Goal: Task Accomplishment & Management: Complete application form

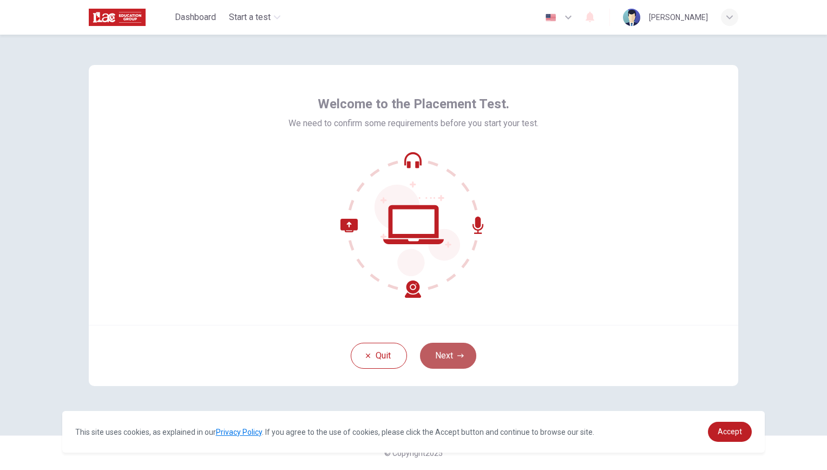
click at [433, 353] on button "Next" at bounding box center [448, 356] width 56 height 26
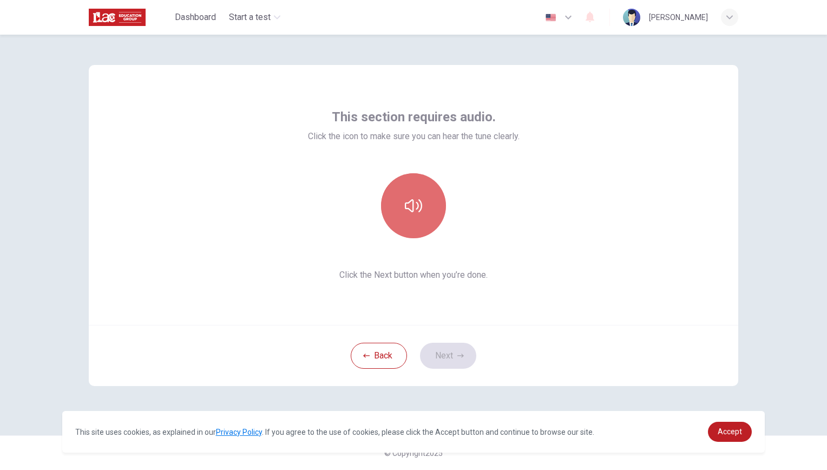
click at [420, 216] on button "button" at bounding box center [413, 205] width 65 height 65
click at [408, 202] on icon "button" at bounding box center [413, 205] width 17 height 17
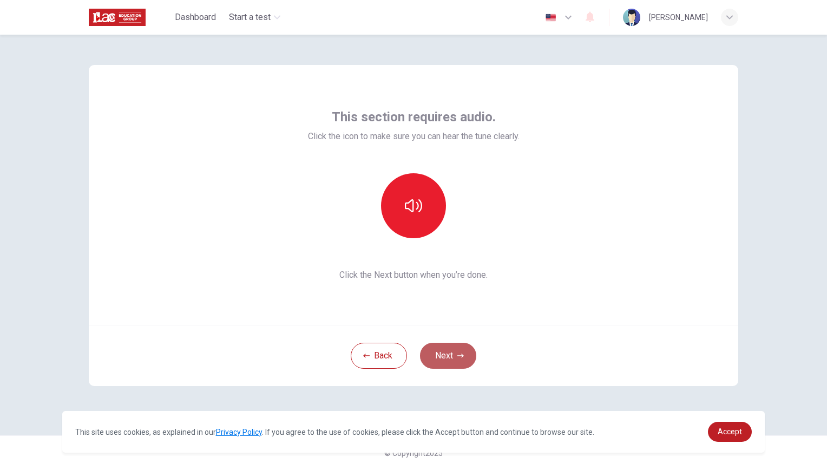
click at [450, 356] on button "Next" at bounding box center [448, 356] width 56 height 26
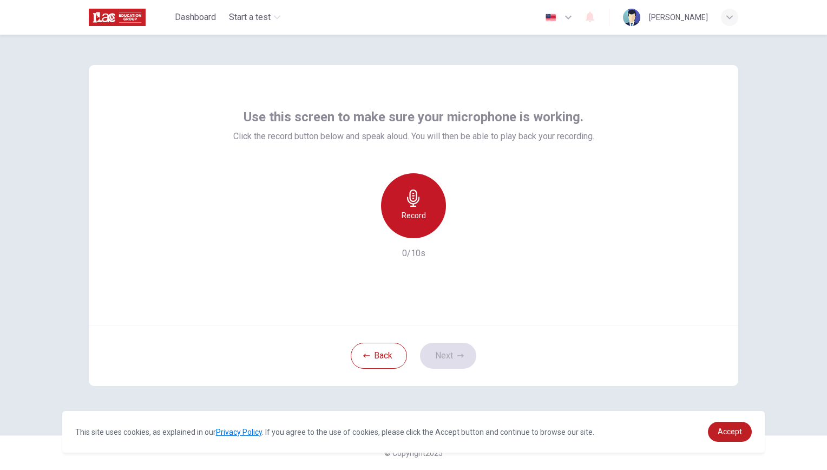
click at [396, 204] on div "Record" at bounding box center [413, 205] width 65 height 65
click at [396, 204] on div "Stop" at bounding box center [413, 205] width 65 height 65
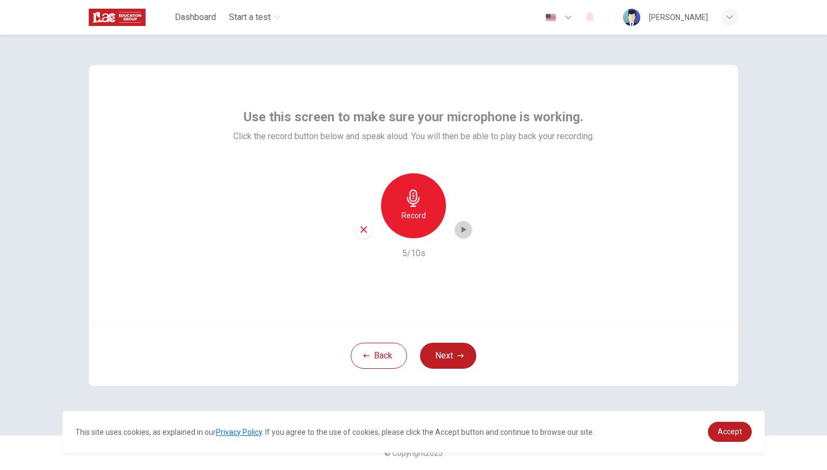
click at [464, 229] on icon "button" at bounding box center [464, 229] width 5 height 6
click at [449, 359] on button "Next" at bounding box center [448, 356] width 56 height 26
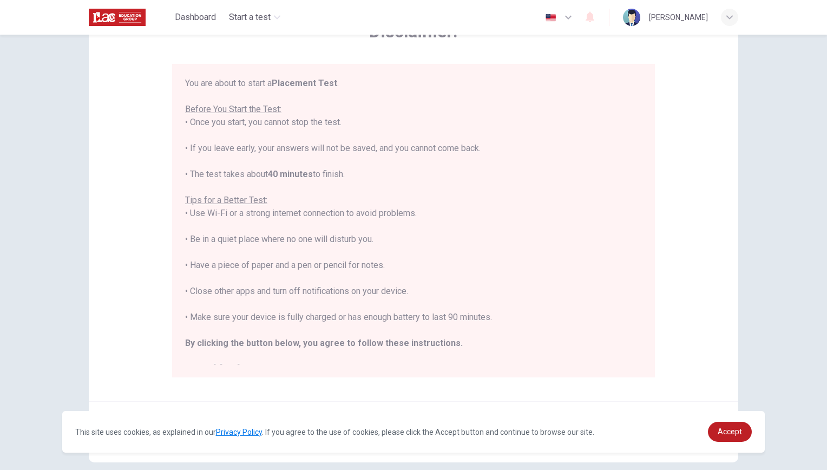
scroll to position [12, 0]
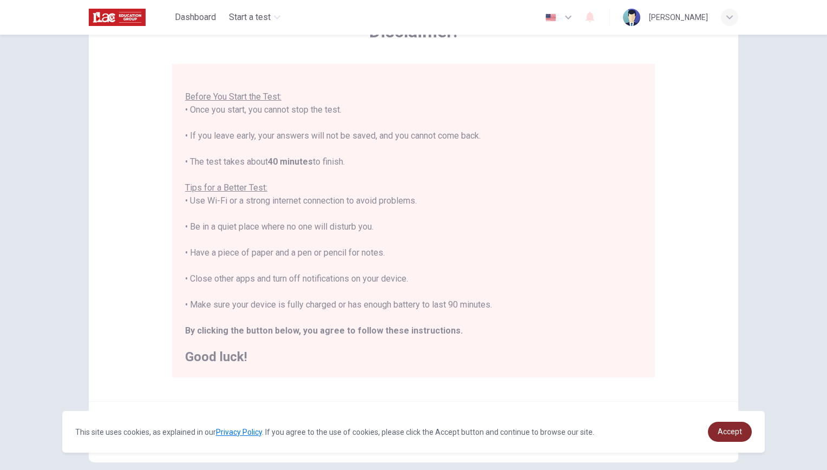
click at [721, 425] on link "Accept" at bounding box center [730, 432] width 44 height 20
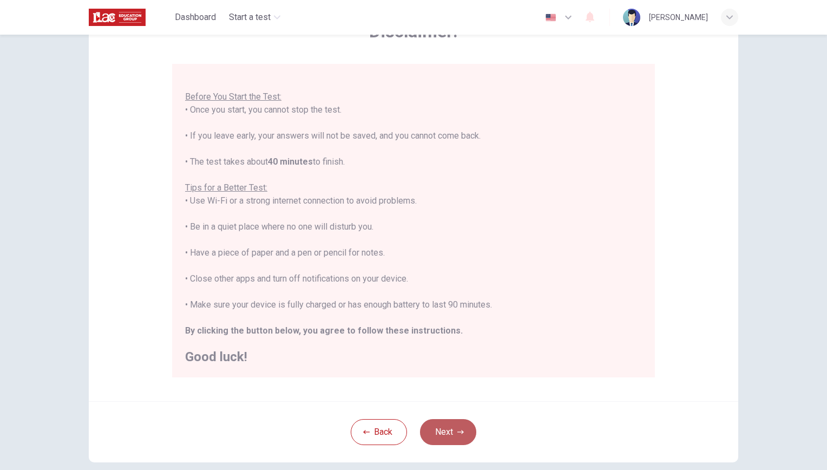
click at [436, 425] on button "Next" at bounding box center [448, 432] width 56 height 26
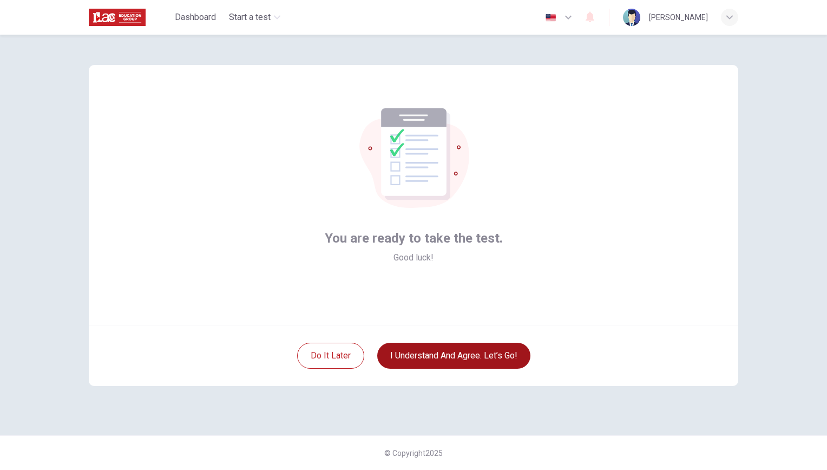
scroll to position [0, 0]
click at [464, 366] on button "I understand and agree. Let’s go!" at bounding box center [453, 356] width 153 height 26
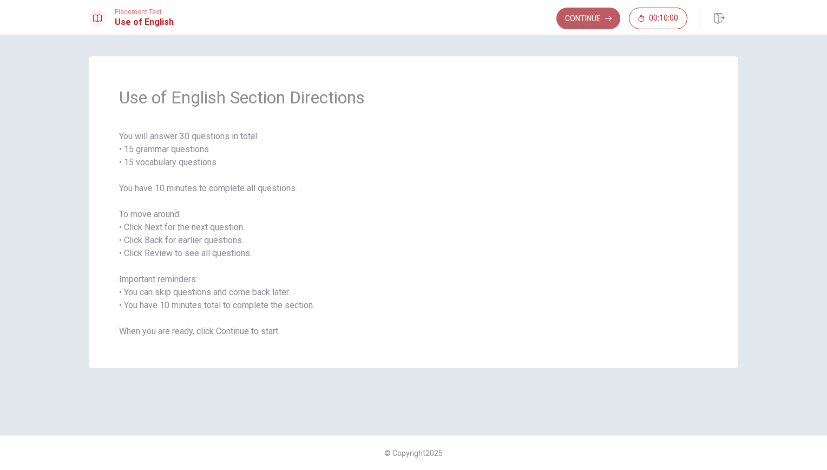
click at [586, 18] on button "Continue" at bounding box center [588, 19] width 64 height 22
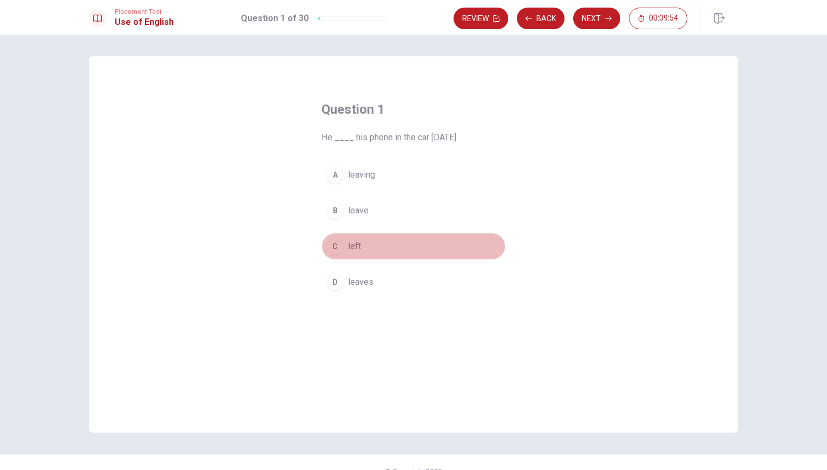
click at [334, 246] on div "C" at bounding box center [334, 246] width 17 height 17
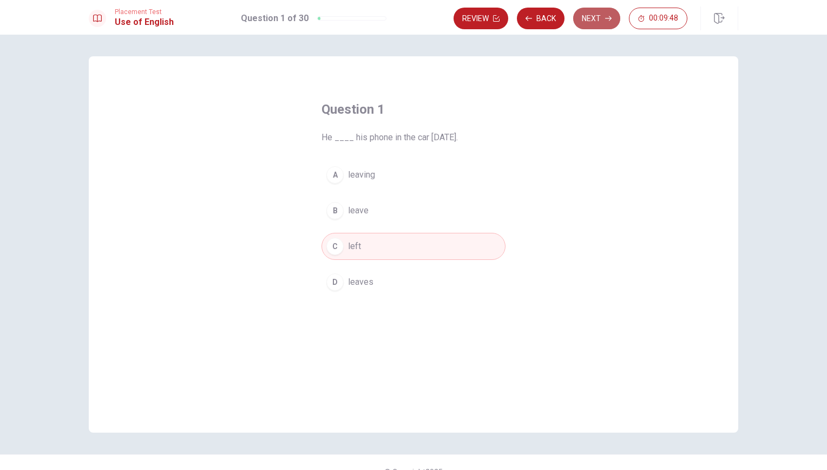
click at [587, 21] on button "Next" at bounding box center [596, 19] width 47 height 22
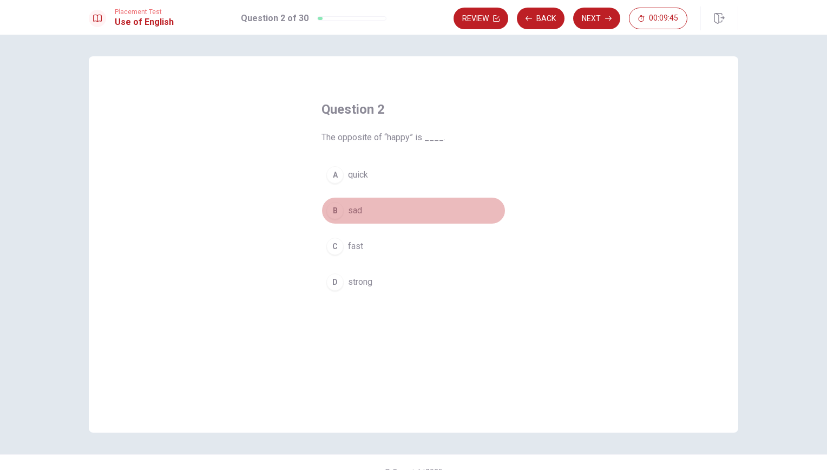
click at [328, 213] on div "B" at bounding box center [334, 210] width 17 height 17
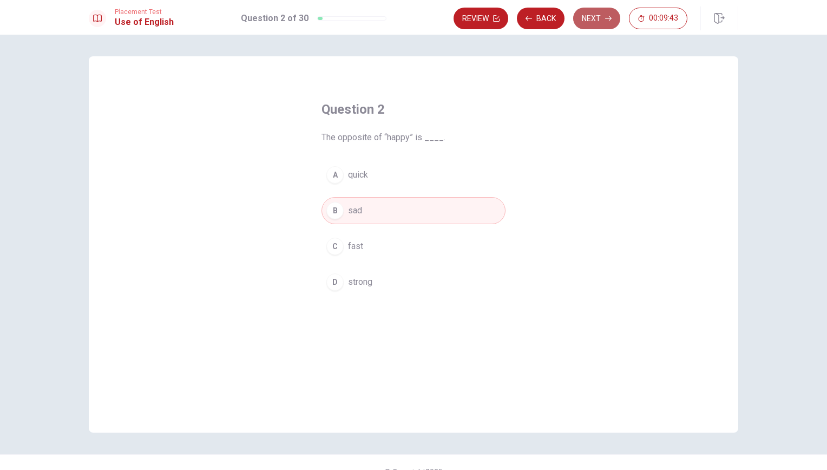
click at [607, 15] on button "Next" at bounding box center [596, 19] width 47 height 22
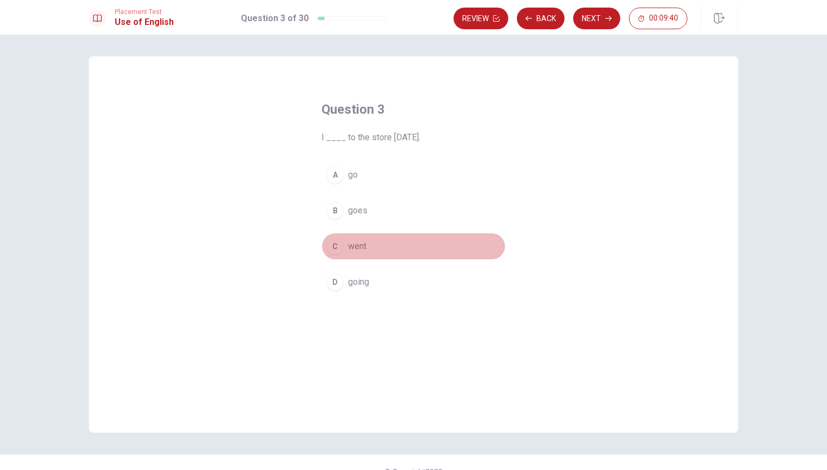
click at [333, 243] on div "C" at bounding box center [334, 246] width 17 height 17
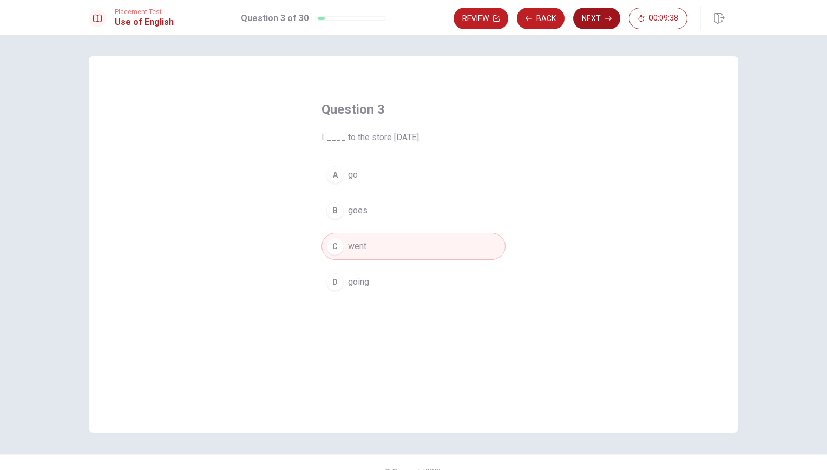
click at [592, 16] on button "Next" at bounding box center [596, 19] width 47 height 22
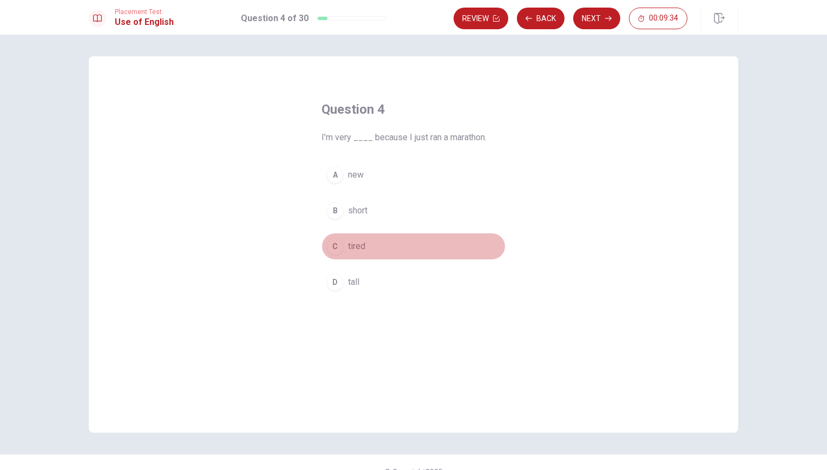
click at [331, 243] on div "C" at bounding box center [334, 246] width 17 height 17
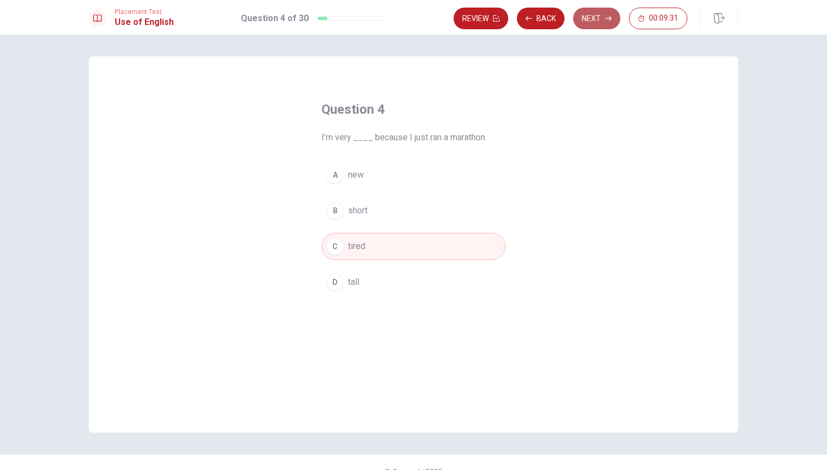
click at [592, 11] on button "Next" at bounding box center [596, 19] width 47 height 22
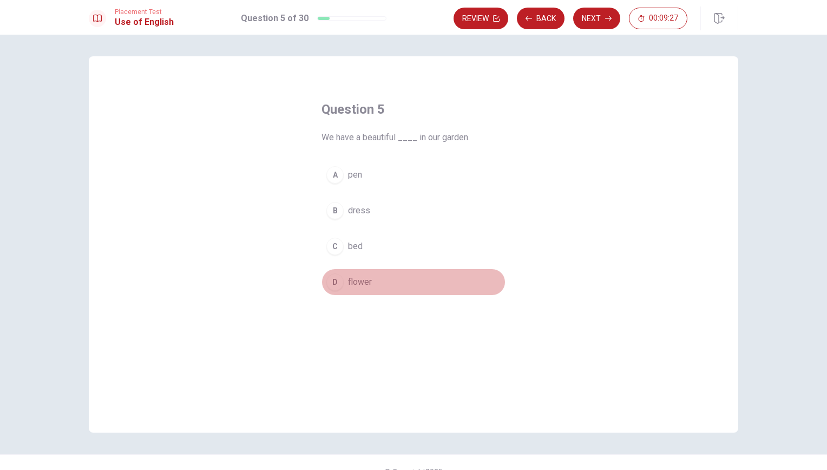
click at [355, 281] on span "flower" at bounding box center [360, 281] width 24 height 13
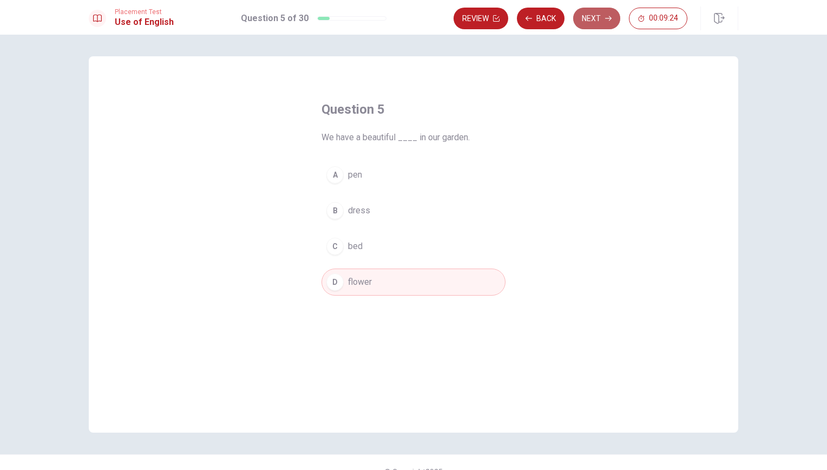
click at [583, 17] on button "Next" at bounding box center [596, 19] width 47 height 22
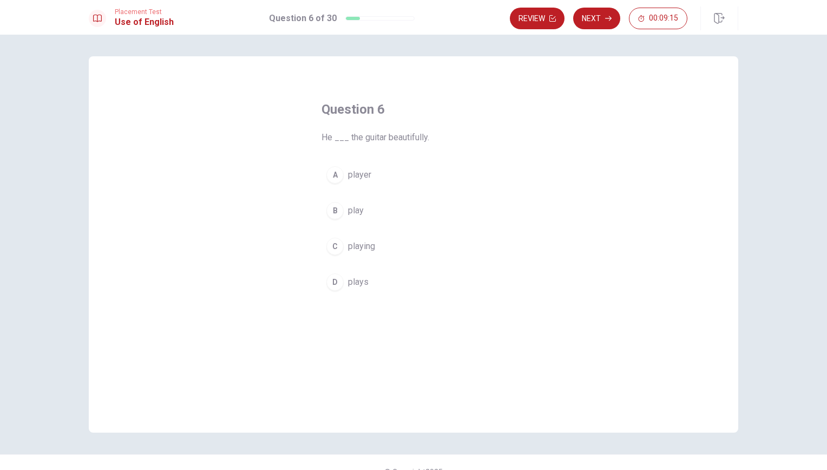
click at [332, 281] on div "D" at bounding box center [334, 281] width 17 height 17
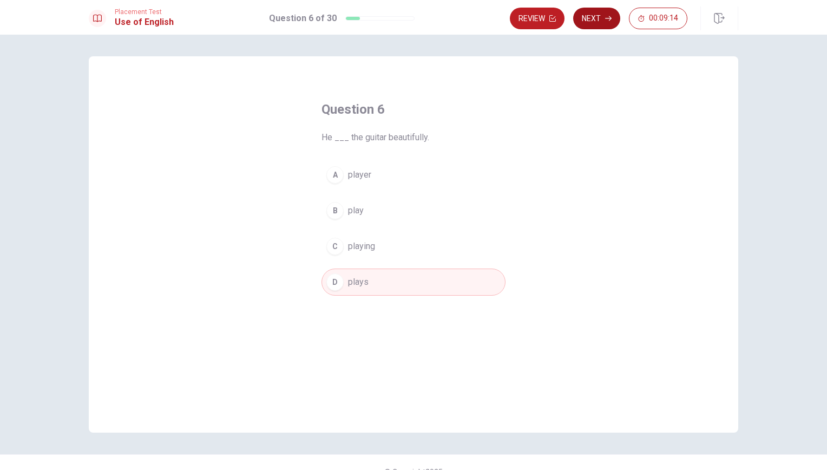
click at [595, 25] on button "Next" at bounding box center [596, 19] width 47 height 22
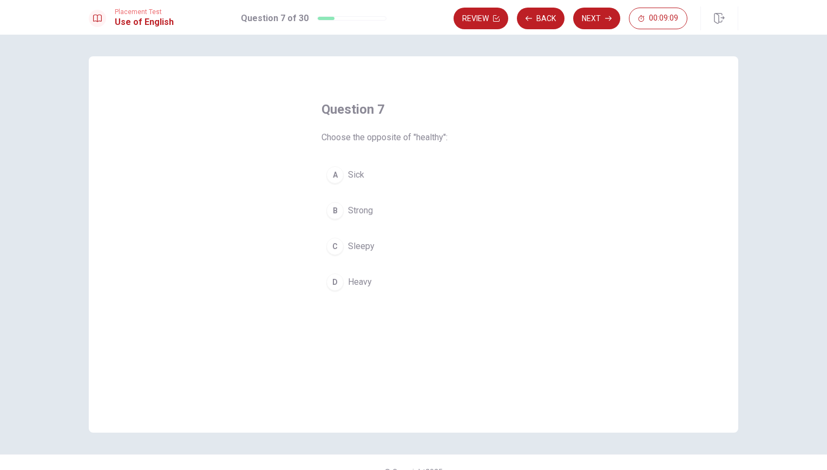
click at [348, 175] on span "Sick" at bounding box center [356, 174] width 16 height 13
click at [608, 18] on icon "button" at bounding box center [608, 18] width 6 height 5
click at [333, 278] on div "D" at bounding box center [334, 281] width 17 height 17
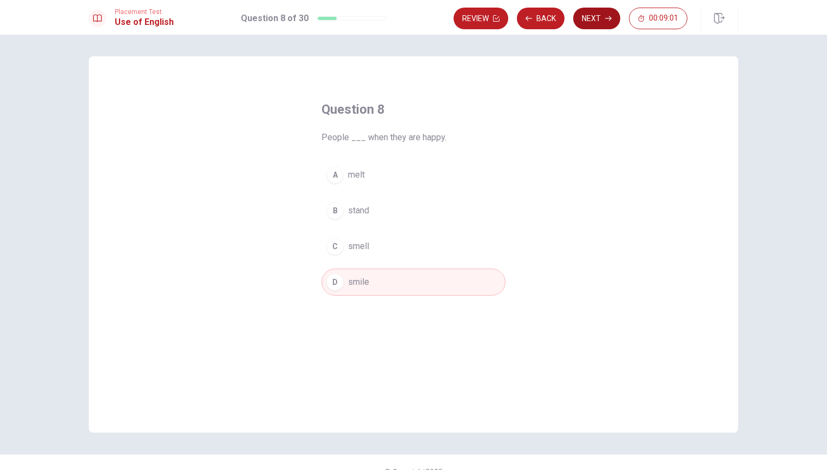
click at [606, 18] on icon "button" at bounding box center [608, 18] width 6 height 5
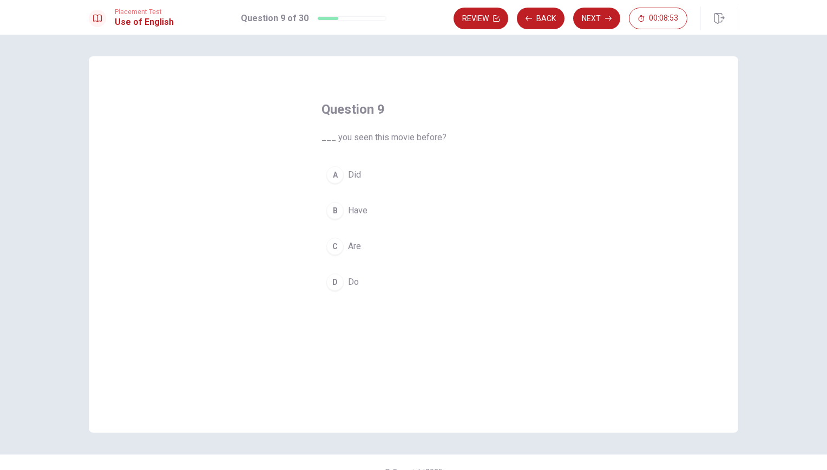
click at [362, 209] on span "Have" at bounding box center [357, 210] width 19 height 13
click at [608, 18] on icon "button" at bounding box center [608, 18] width 6 height 5
click at [348, 282] on span "will call" at bounding box center [362, 281] width 28 height 13
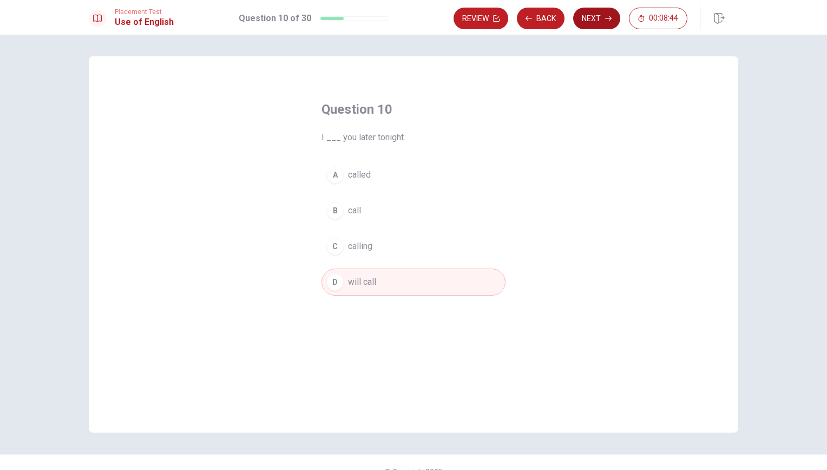
click at [608, 19] on icon "button" at bounding box center [608, 18] width 6 height 6
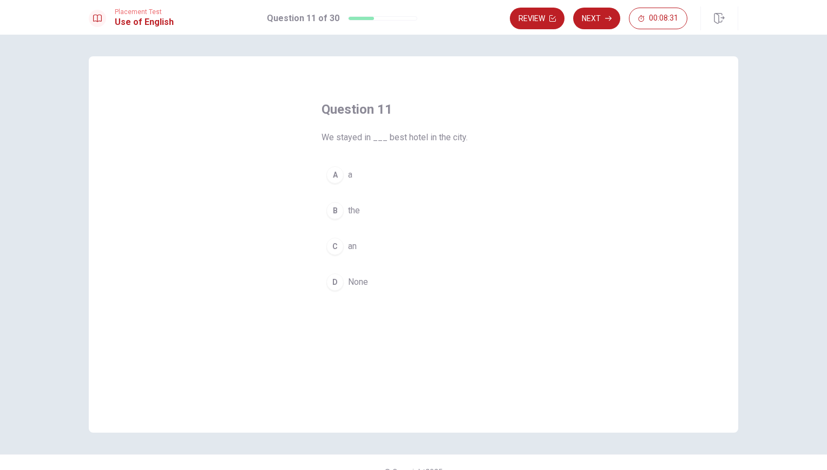
click at [352, 215] on span "the" at bounding box center [354, 210] width 12 height 13
click at [608, 18] on icon "button" at bounding box center [608, 18] width 6 height 5
click at [416, 211] on span "handed down over time" at bounding box center [392, 210] width 88 height 13
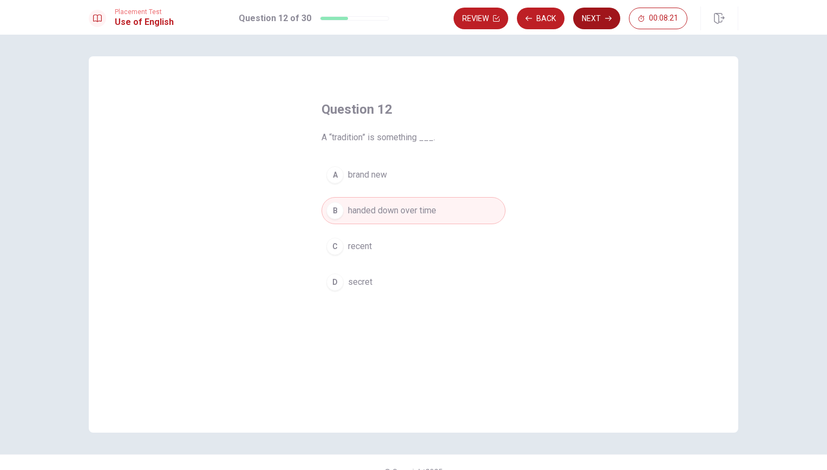
click at [608, 18] on icon "button" at bounding box center [608, 18] width 6 height 5
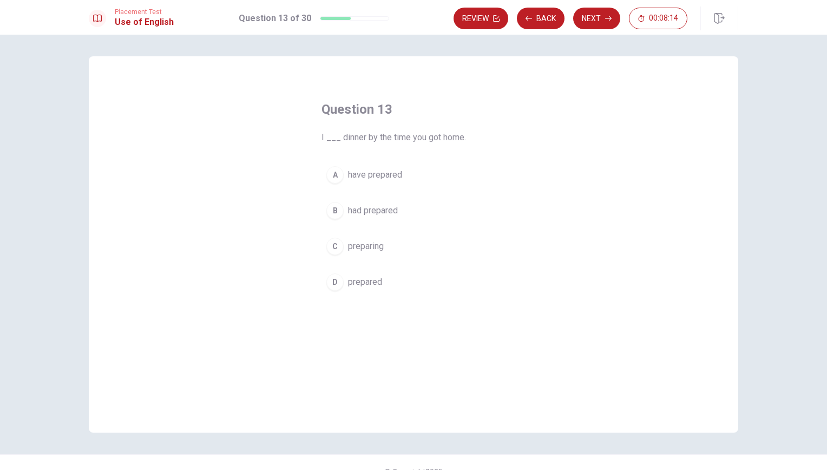
click at [386, 177] on span "have prepared" at bounding box center [375, 174] width 54 height 13
click at [607, 18] on icon "button" at bounding box center [608, 18] width 6 height 5
click at [359, 174] on span "had" at bounding box center [355, 174] width 14 height 13
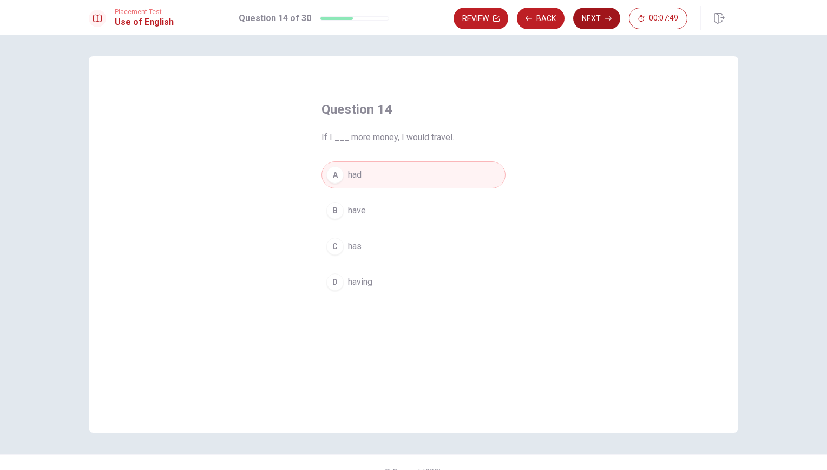
click at [608, 18] on icon "button" at bounding box center [608, 18] width 6 height 5
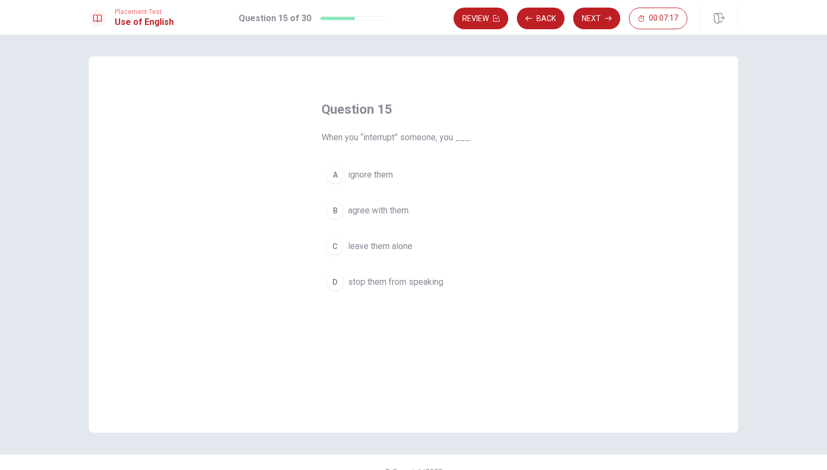
click at [423, 283] on span "stop them from speaking" at bounding box center [395, 281] width 95 height 13
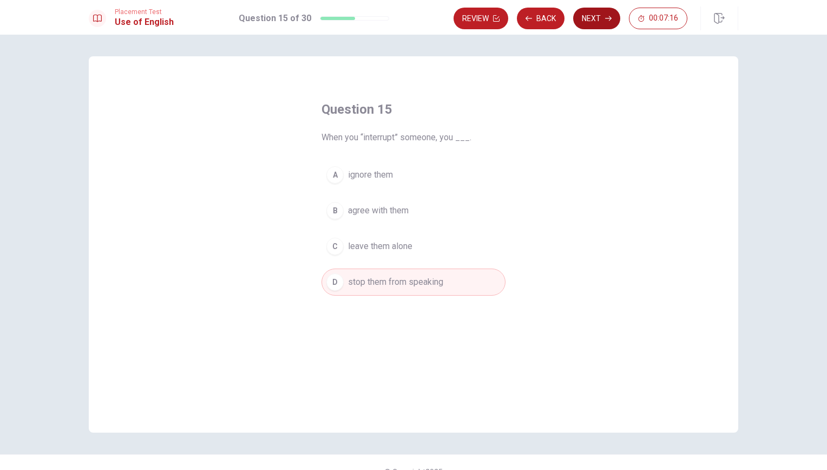
click at [608, 18] on icon "button" at bounding box center [608, 18] width 6 height 5
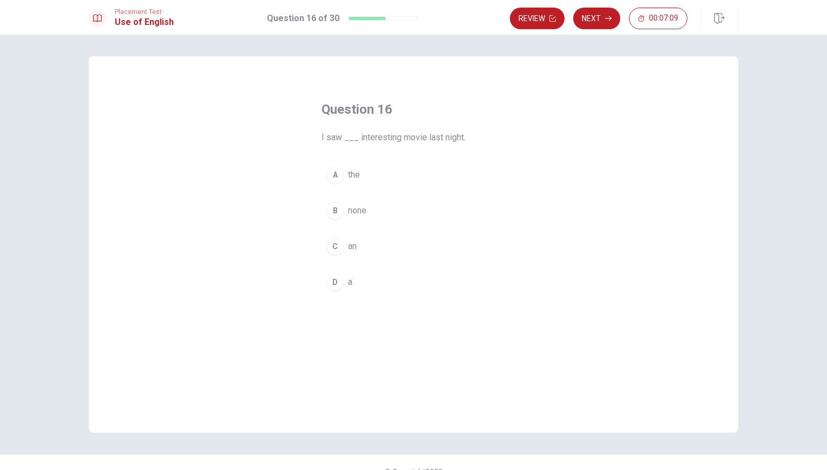
click at [352, 247] on span "an" at bounding box center [352, 246] width 9 height 13
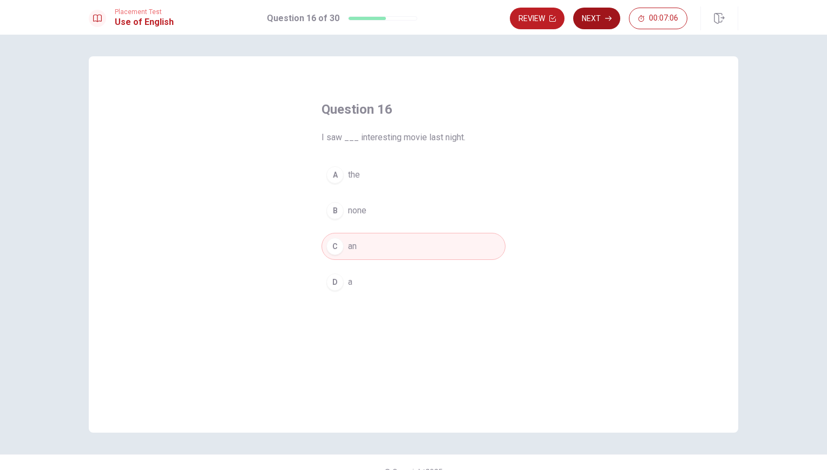
click at [608, 18] on icon "button" at bounding box center [608, 18] width 6 height 5
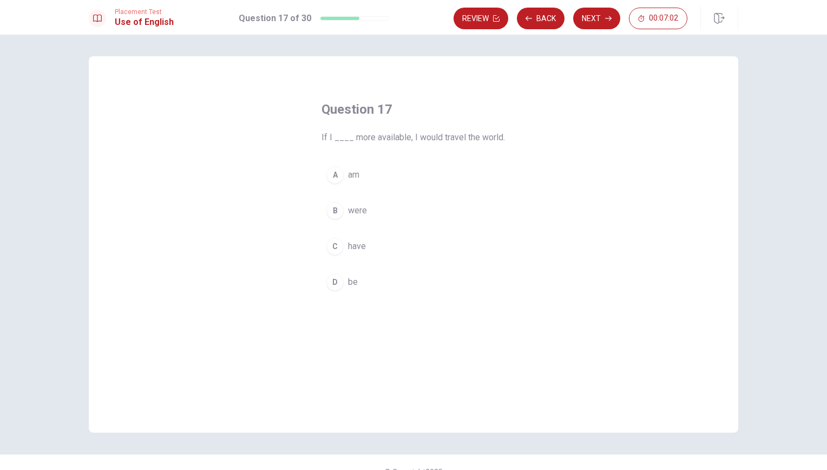
click at [360, 211] on span "were" at bounding box center [357, 210] width 19 height 13
click at [608, 18] on icon "button" at bounding box center [608, 18] width 6 height 5
click at [379, 198] on button "B sent" at bounding box center [413, 210] width 184 height 27
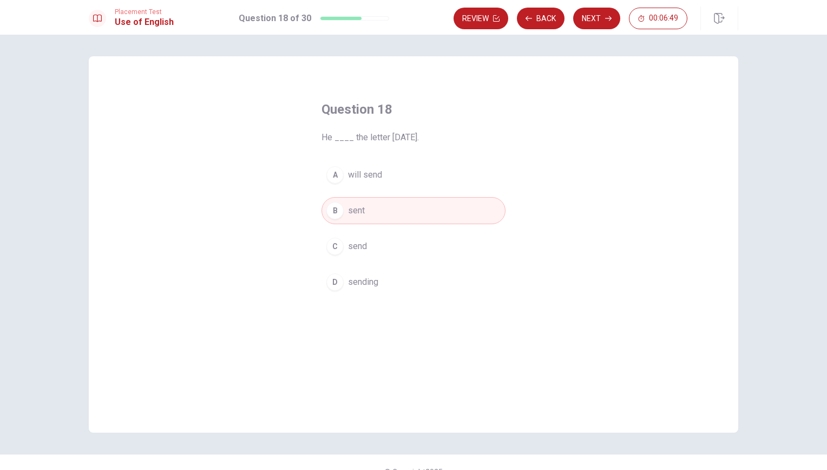
click at [401, 173] on button "A will send" at bounding box center [413, 174] width 184 height 27
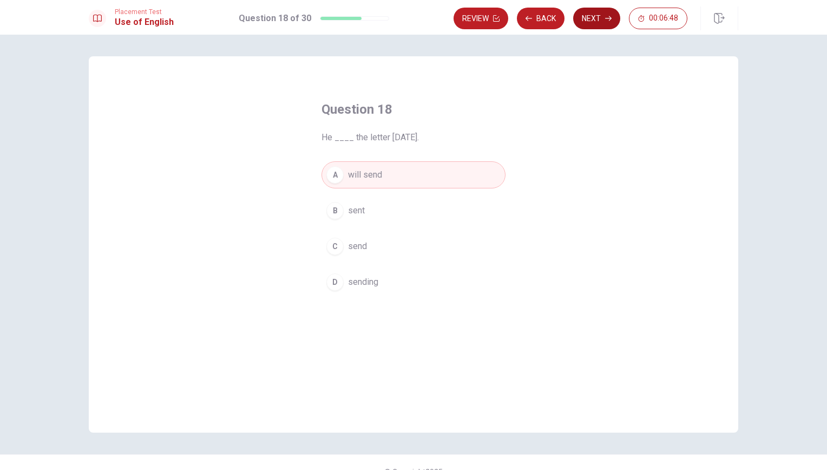
click at [608, 18] on icon "button" at bounding box center [608, 18] width 6 height 5
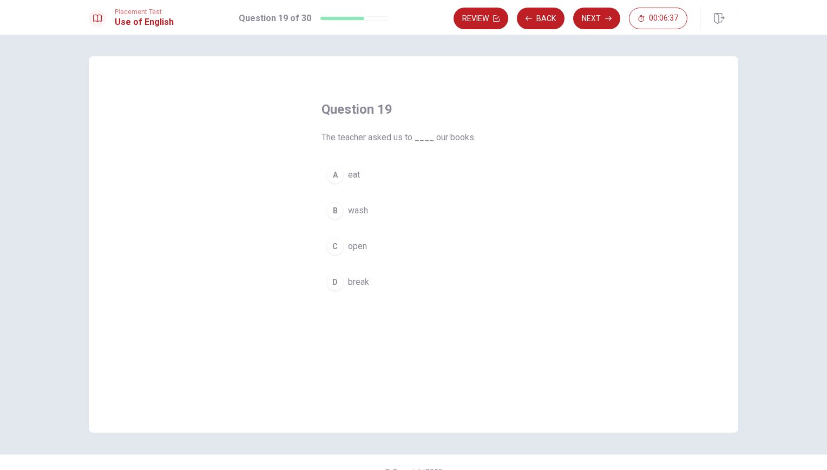
click at [362, 247] on span "open" at bounding box center [357, 246] width 19 height 13
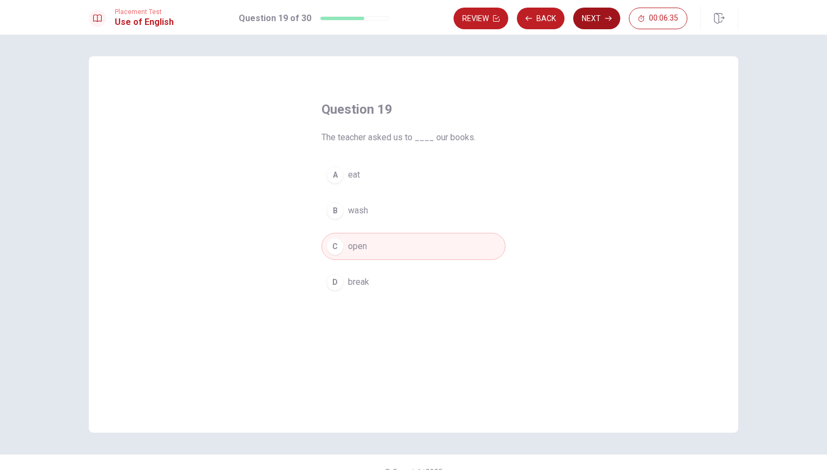
click at [607, 19] on icon "button" at bounding box center [608, 18] width 6 height 6
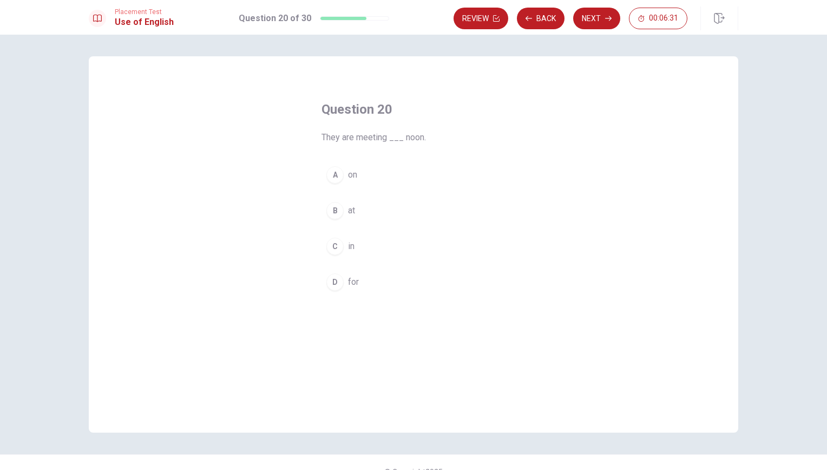
click at [370, 208] on button "B at" at bounding box center [413, 210] width 184 height 27
click at [608, 36] on div "Question 20 They are meeting ___ noon. A on B at C in D for © Copyright 2025" at bounding box center [413, 252] width 827 height 435
click at [606, 19] on icon "button" at bounding box center [608, 18] width 6 height 6
click at [399, 209] on button "B immediate" at bounding box center [413, 210] width 184 height 27
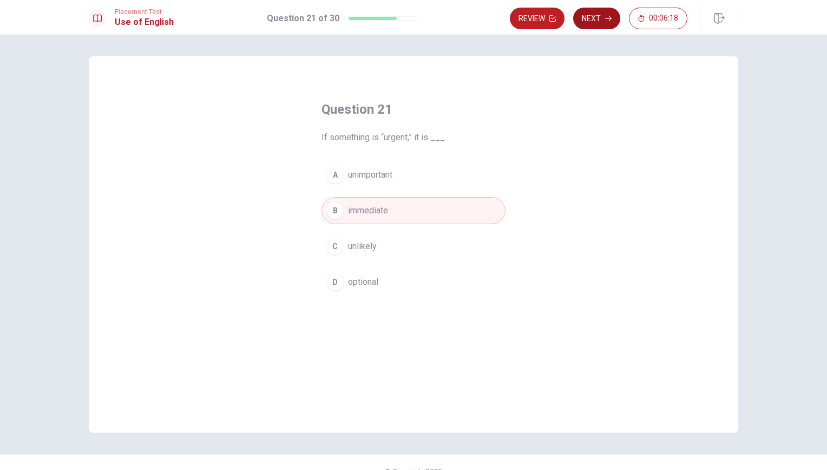
click at [608, 18] on icon "button" at bounding box center [608, 18] width 6 height 5
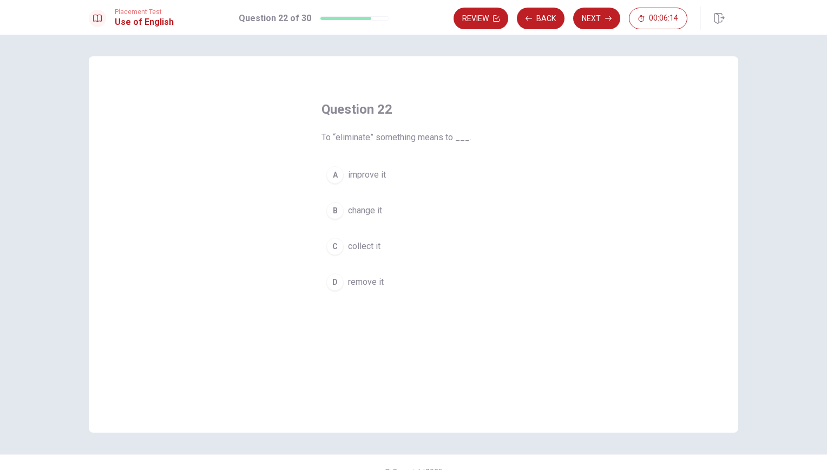
click at [378, 281] on span "remove it" at bounding box center [366, 281] width 36 height 13
click at [609, 36] on div "Question 22 To “eliminate” something means to ___. A improve it B change it C c…" at bounding box center [413, 252] width 827 height 435
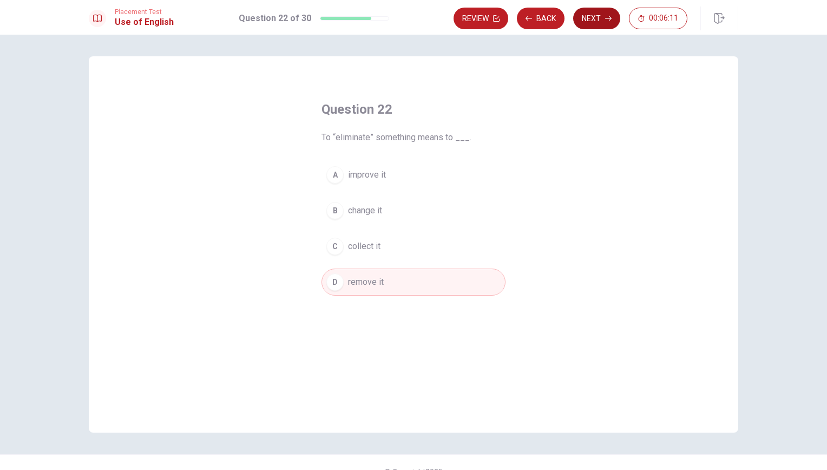
click at [608, 18] on icon "button" at bounding box center [608, 18] width 6 height 5
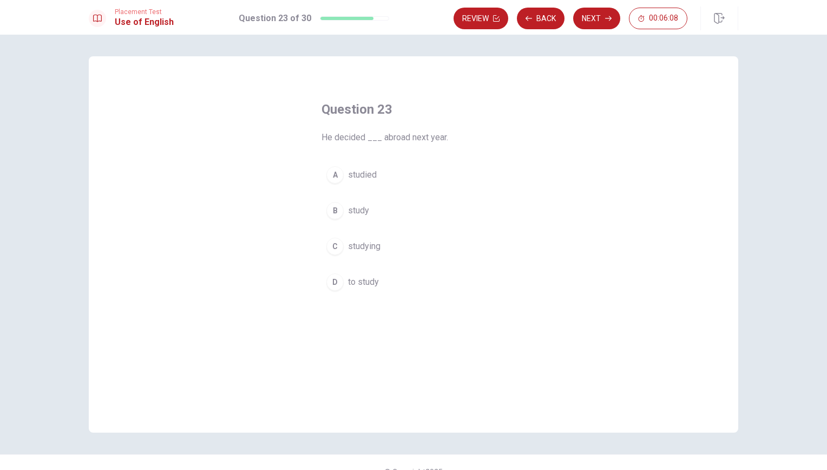
click at [373, 281] on span "to study" at bounding box center [363, 281] width 31 height 13
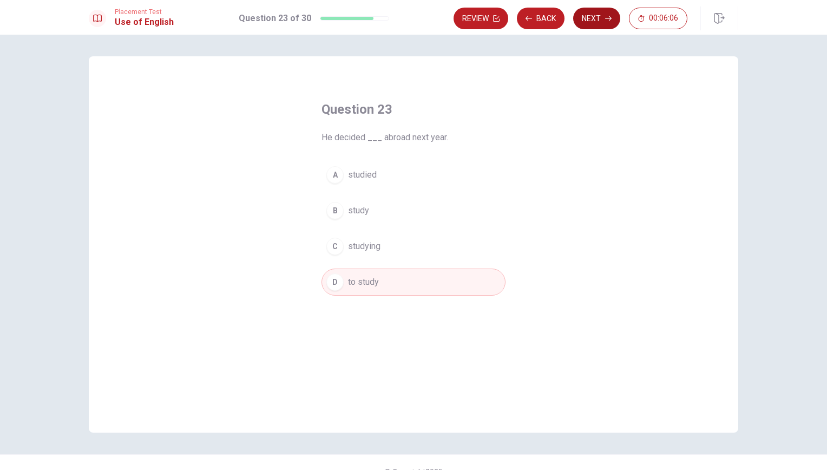
click at [608, 19] on icon "button" at bounding box center [608, 18] width 6 height 6
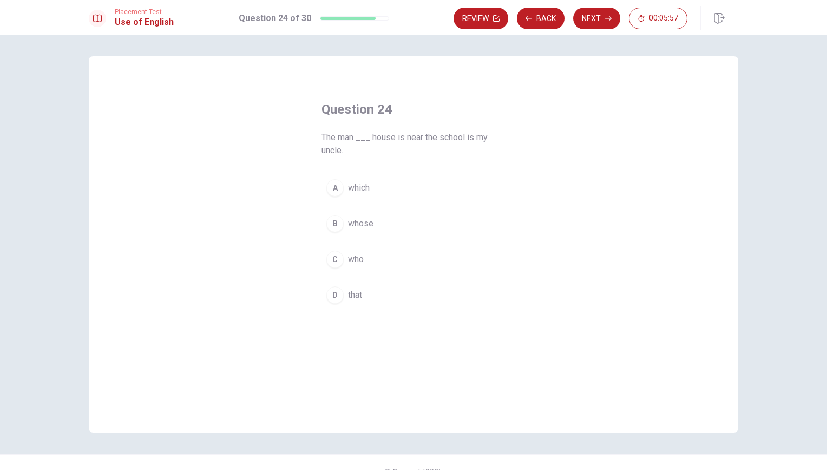
click at [383, 230] on button "B whose" at bounding box center [413, 223] width 184 height 27
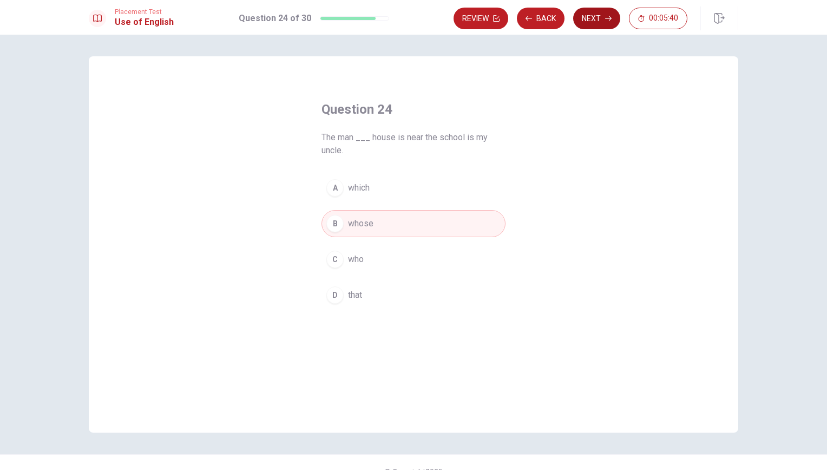
click at [608, 18] on icon "button" at bounding box center [608, 18] width 6 height 5
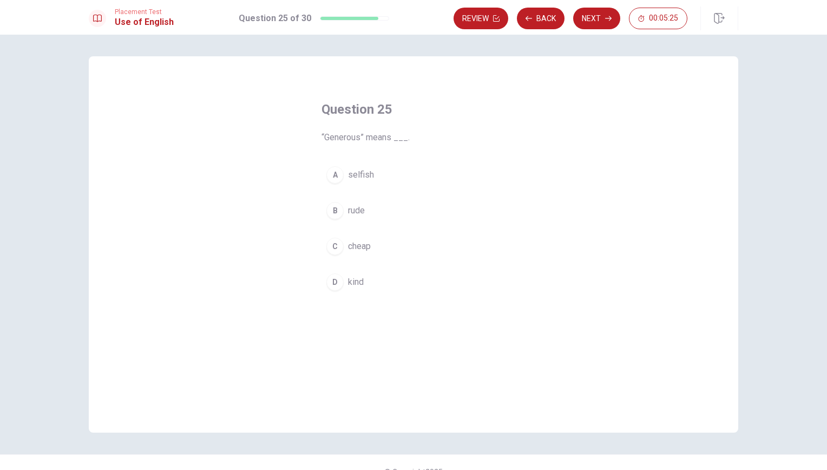
click at [360, 282] on span "kind" at bounding box center [356, 281] width 16 height 13
click at [603, 36] on div "Question 25 “Generous” means ___. A selfish B rude C cheap D kind © Copyright 2…" at bounding box center [413, 252] width 827 height 435
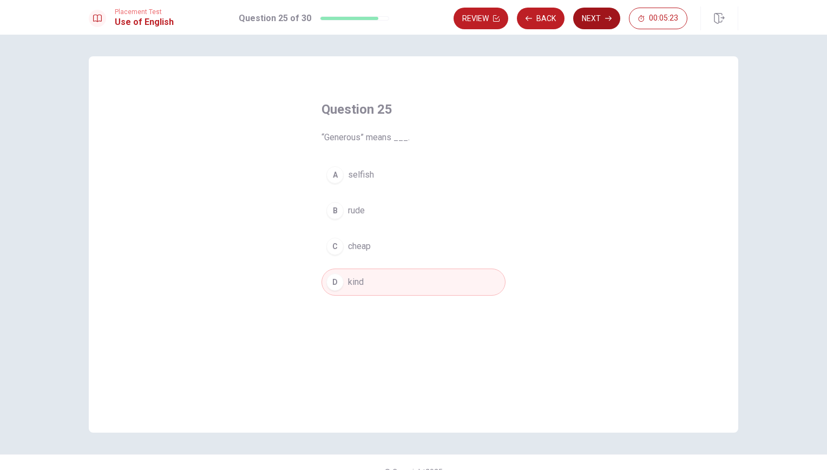
click at [609, 18] on icon "button" at bounding box center [608, 18] width 6 height 6
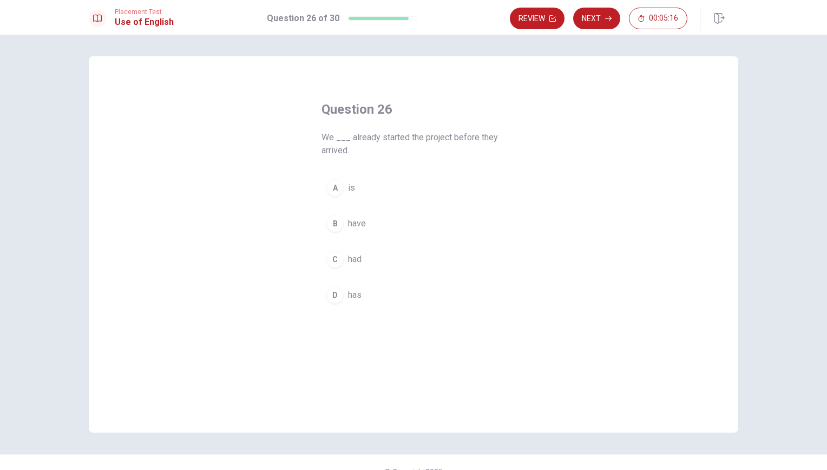
click at [360, 223] on span "have" at bounding box center [357, 223] width 18 height 13
click at [413, 260] on button "C had" at bounding box center [413, 259] width 184 height 27
click at [597, 35] on div "Question 26 We ___ already started the project before they arrived. A is B have…" at bounding box center [413, 252] width 827 height 435
click at [607, 18] on icon "button" at bounding box center [608, 18] width 6 height 5
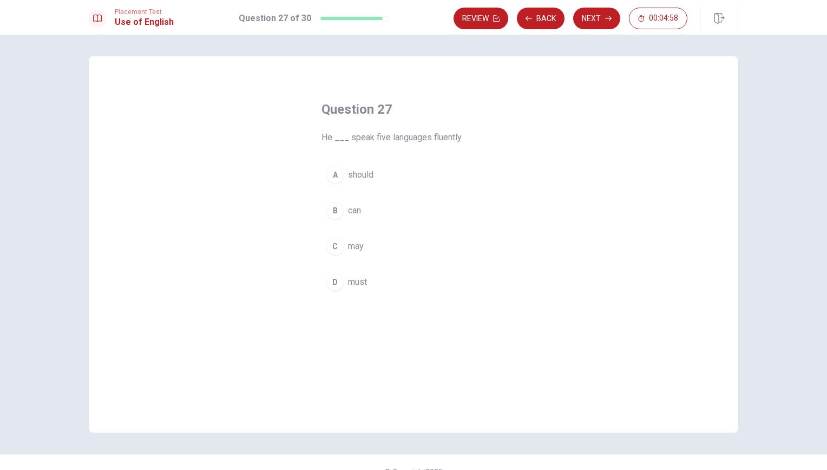
click at [348, 213] on span "can" at bounding box center [354, 210] width 13 height 13
click at [608, 18] on icon "button" at bounding box center [608, 18] width 6 height 5
click at [370, 187] on span "had left" at bounding box center [362, 187] width 29 height 13
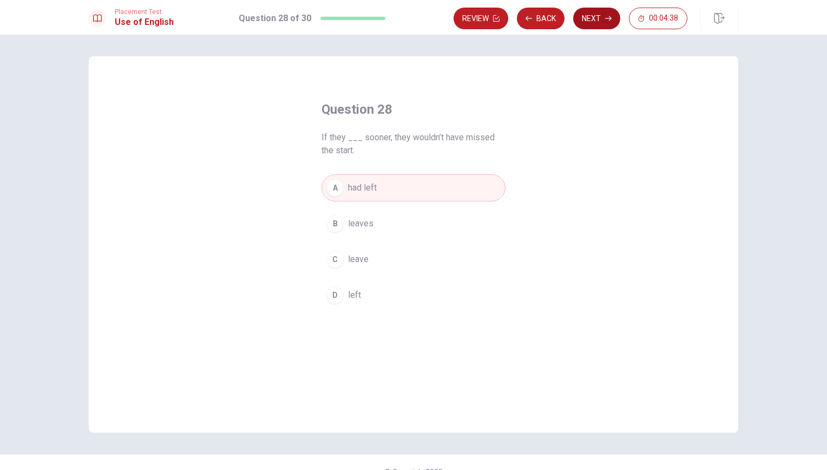
click at [608, 18] on icon "button" at bounding box center [608, 18] width 6 height 5
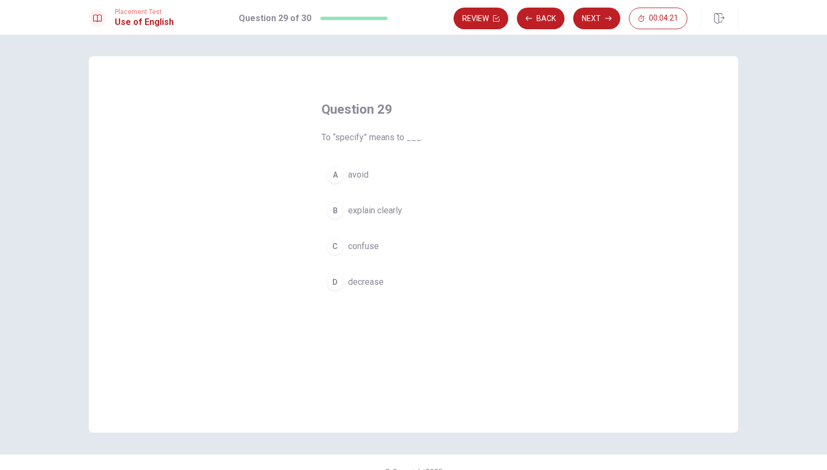
click at [398, 210] on span "explain clearly" at bounding box center [375, 210] width 54 height 13
click at [608, 18] on icon "button" at bounding box center [608, 18] width 6 height 5
click at [393, 178] on span "be submitted" at bounding box center [373, 174] width 50 height 13
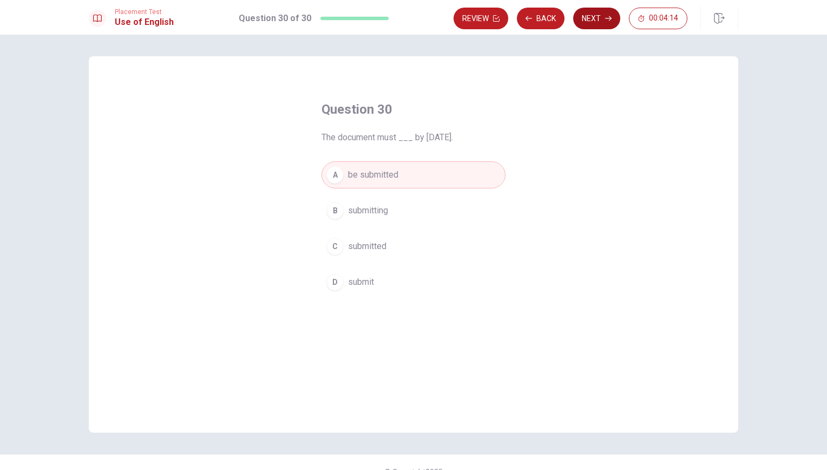
click at [608, 18] on icon "button" at bounding box center [608, 18] width 6 height 5
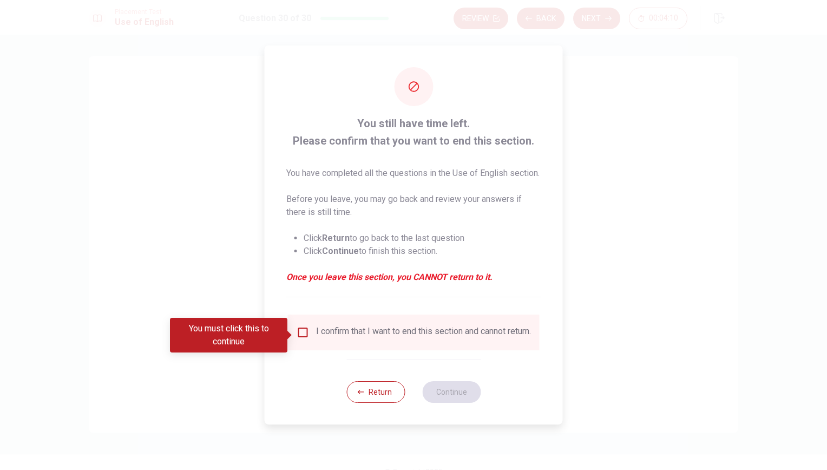
click at [316, 339] on div "I confirm that I want to end this section and cannot return." at bounding box center [423, 332] width 215 height 13
click at [303, 335] on input "You must click this to continue" at bounding box center [303, 332] width 13 height 13
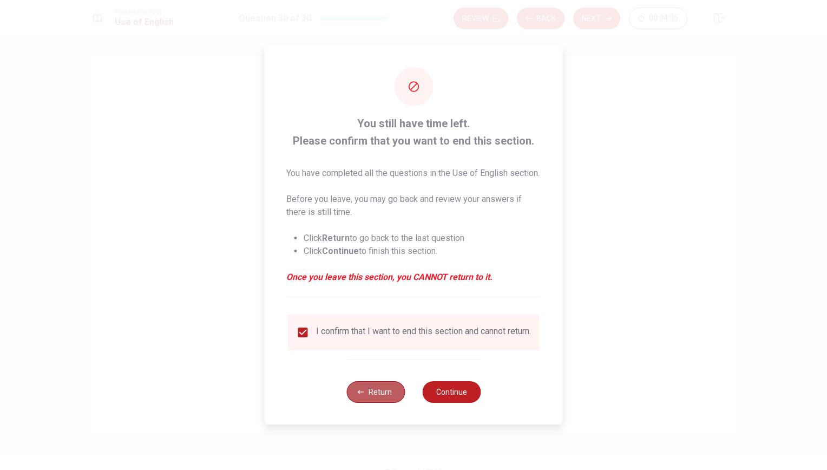
click at [377, 403] on button "Return" at bounding box center [375, 392] width 58 height 22
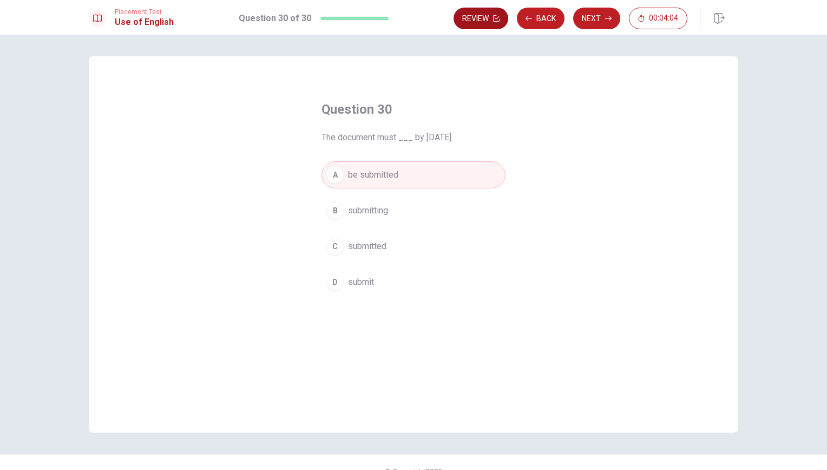
click at [498, 21] on icon "button" at bounding box center [496, 18] width 6 height 6
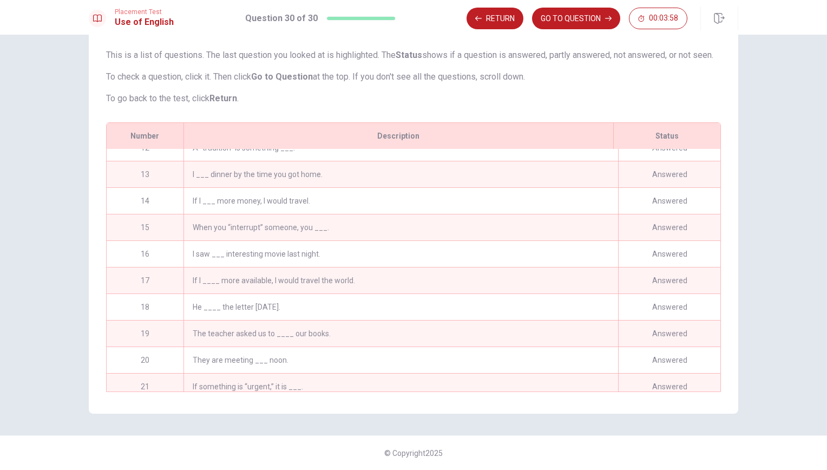
scroll to position [558, 0]
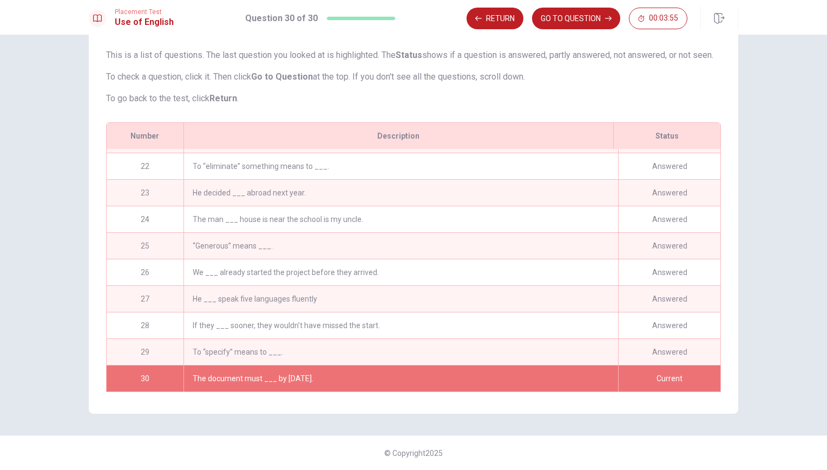
click at [590, 79] on p "To check a question, click it. Then click Go to Question at the top. If you don…" at bounding box center [413, 76] width 615 height 13
click at [608, 18] on icon "button" at bounding box center [608, 18] width 6 height 5
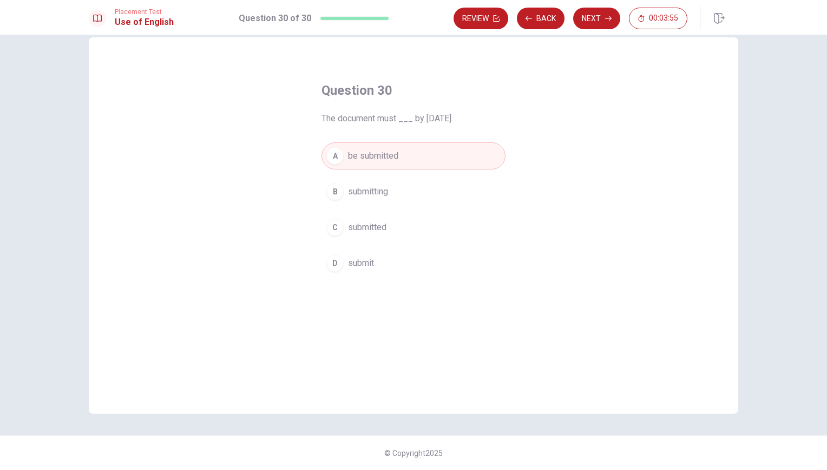
scroll to position [19, 0]
click at [608, 16] on icon "button" at bounding box center [608, 18] width 6 height 6
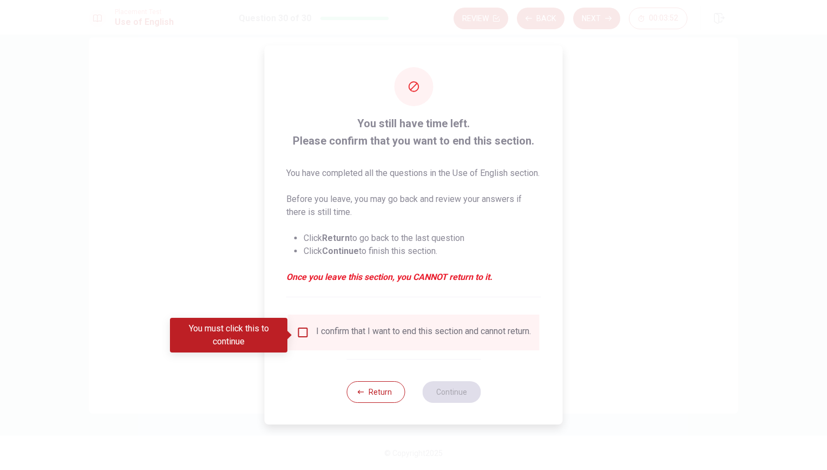
click at [427, 339] on div "I confirm that I want to end this section and cannot return." at bounding box center [423, 332] width 215 height 13
click at [287, 336] on div "You must click this to continue" at bounding box center [228, 335] width 117 height 35
click at [301, 336] on input "You must click this to continue" at bounding box center [303, 332] width 13 height 13
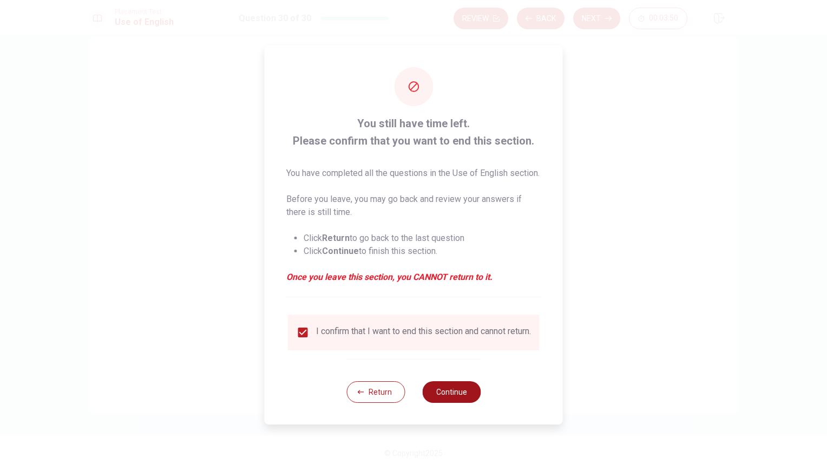
click at [473, 403] on button "Continue" at bounding box center [451, 392] width 58 height 22
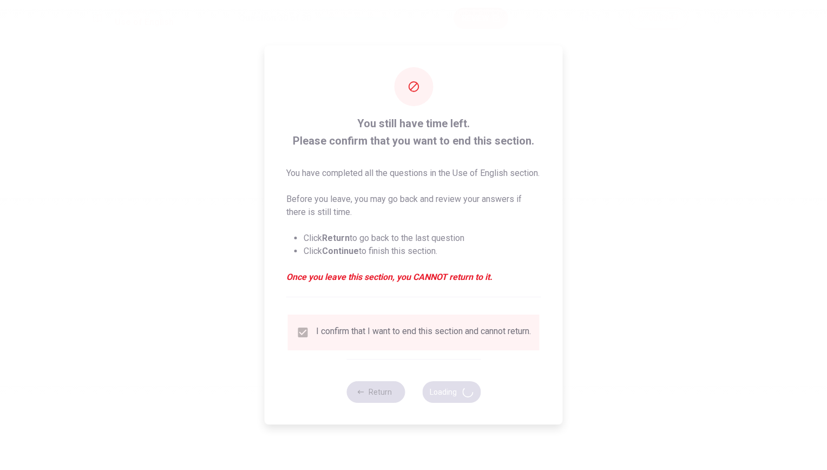
scroll to position [0, 0]
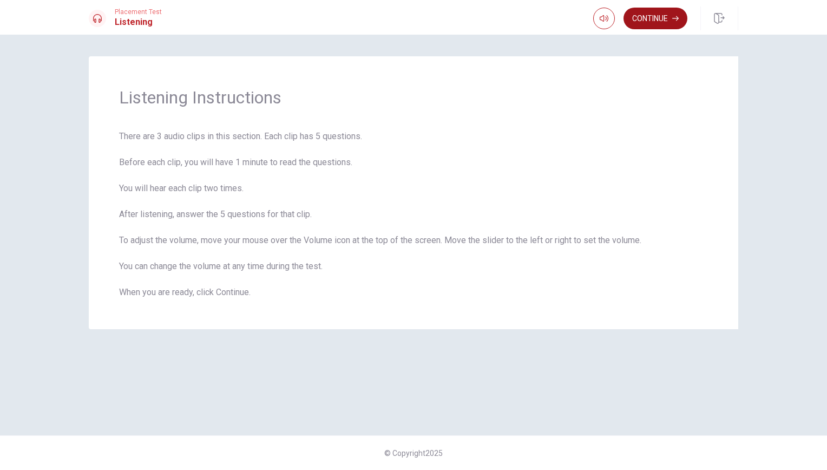
click at [663, 17] on button "Continue" at bounding box center [655, 19] width 64 height 22
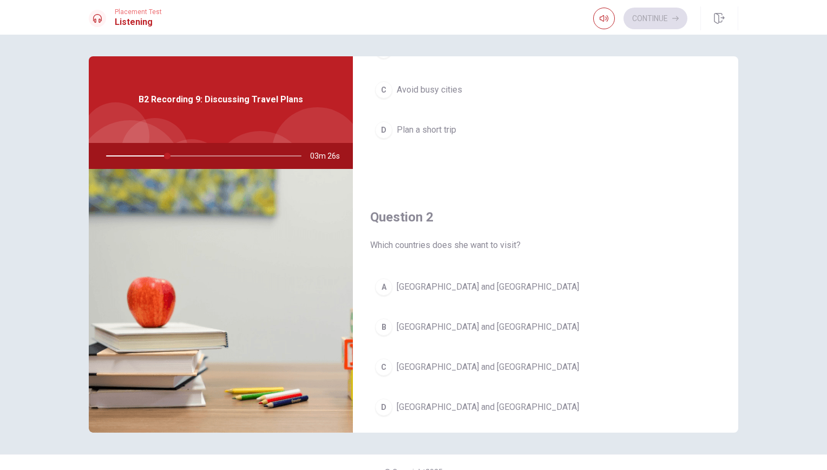
scroll to position [182, 0]
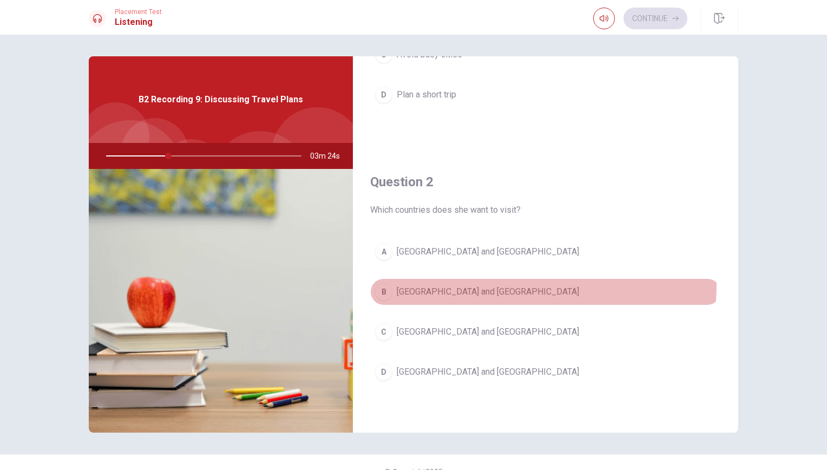
click at [427, 282] on button "B [GEOGRAPHIC_DATA] and [GEOGRAPHIC_DATA]" at bounding box center [545, 291] width 351 height 27
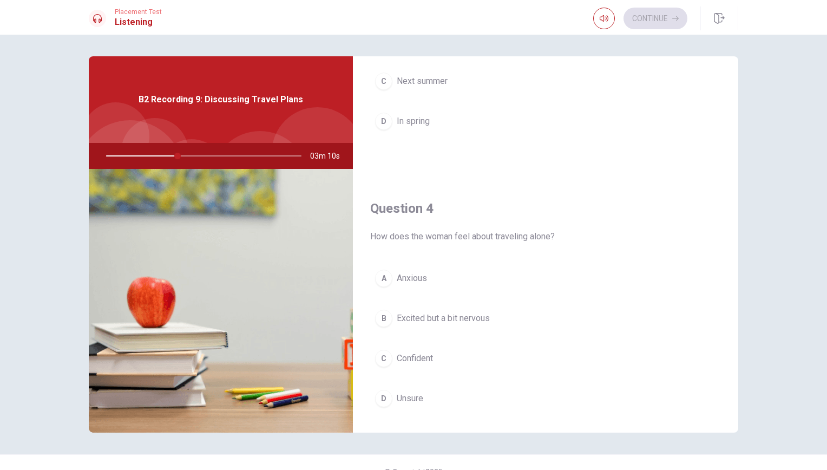
scroll to position [711, 0]
click at [464, 321] on span "Excited but a bit nervous" at bounding box center [443, 317] width 93 height 13
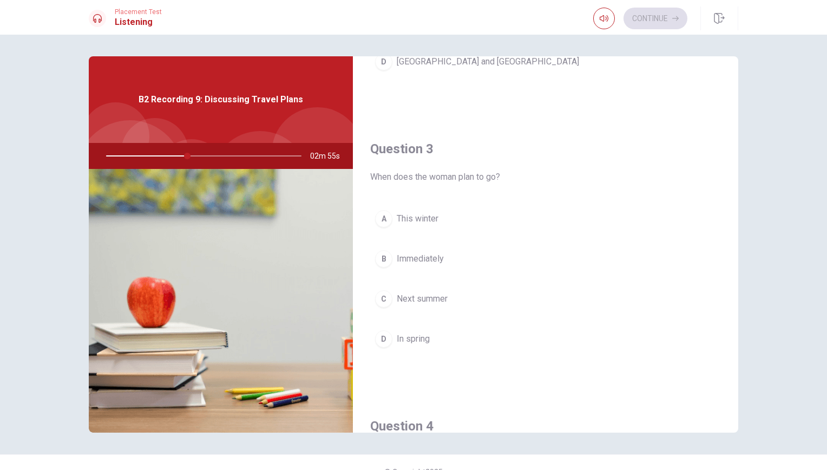
scroll to position [500, 0]
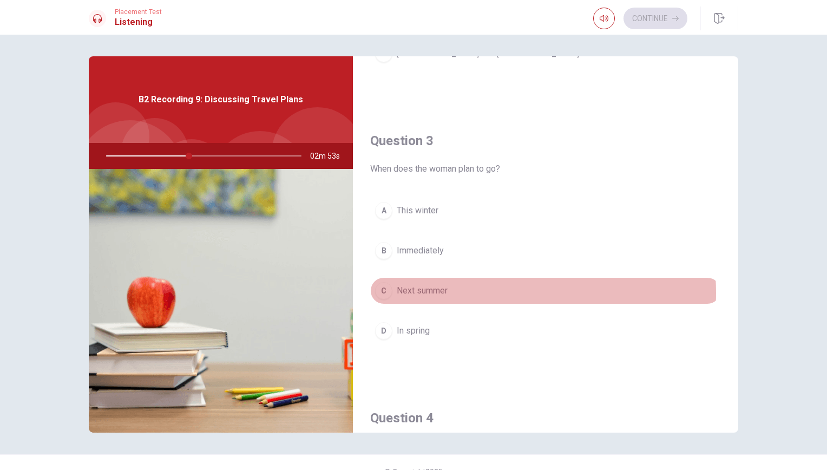
click at [461, 293] on button "C Next summer" at bounding box center [545, 290] width 351 height 27
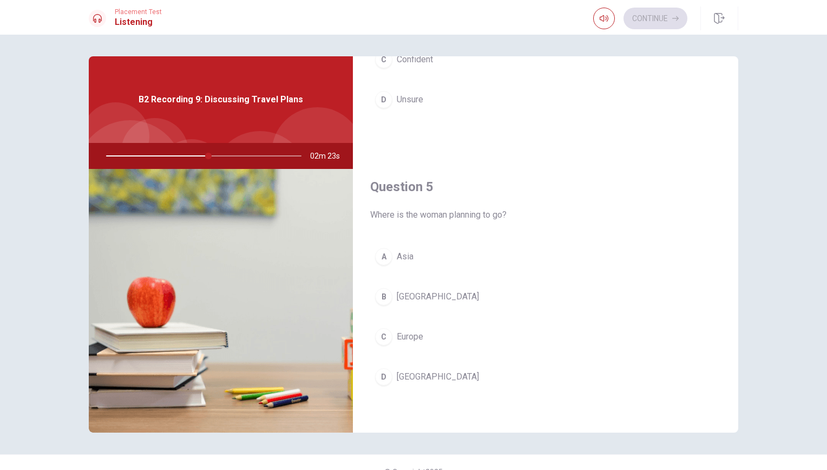
scroll to position [1009, 0]
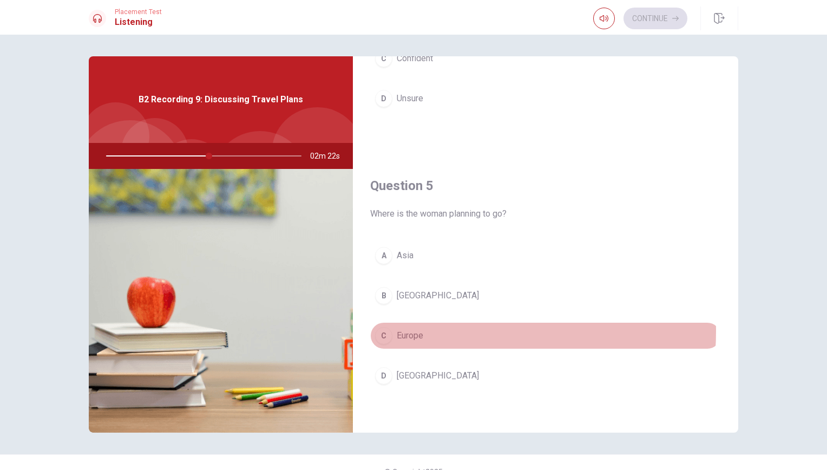
click at [422, 331] on button "C Europe" at bounding box center [545, 335] width 351 height 27
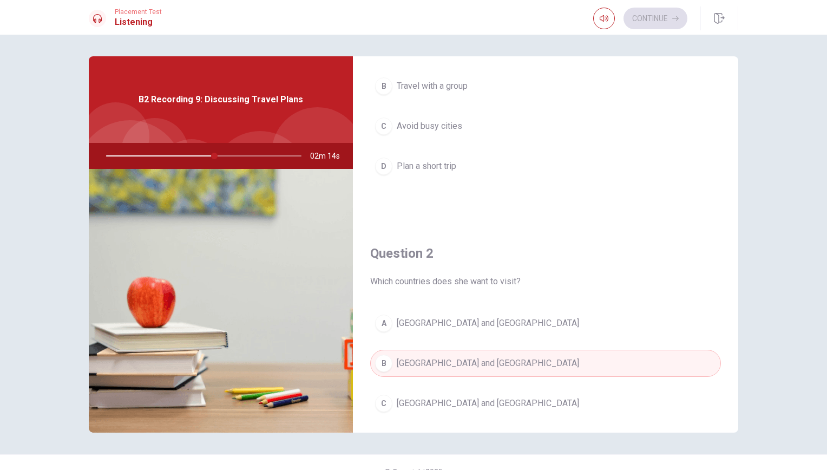
scroll to position [0, 0]
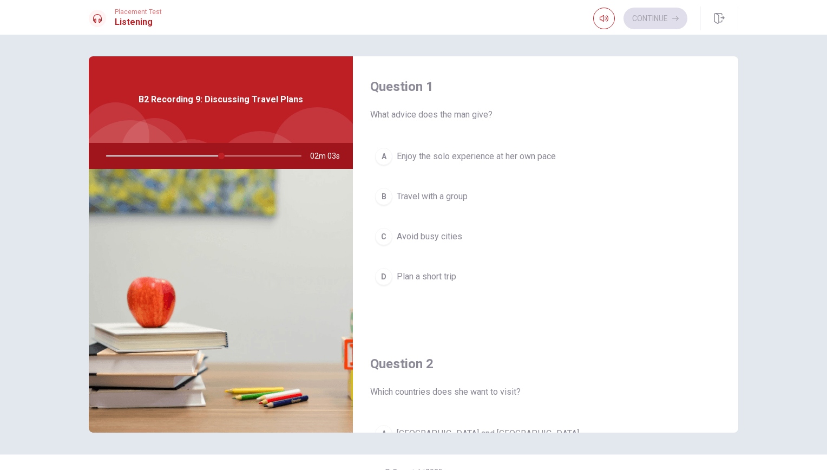
click at [545, 167] on button "A Enjoy the solo experience at her own pace" at bounding box center [545, 156] width 351 height 27
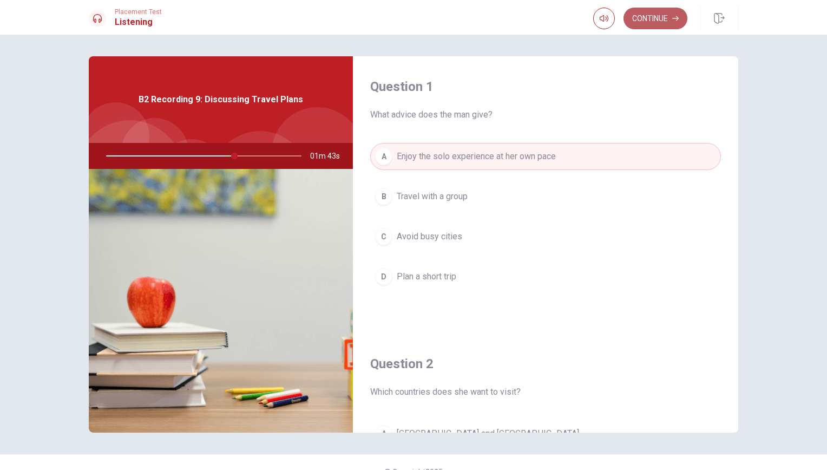
click at [651, 15] on button "Continue" at bounding box center [655, 19] width 64 height 22
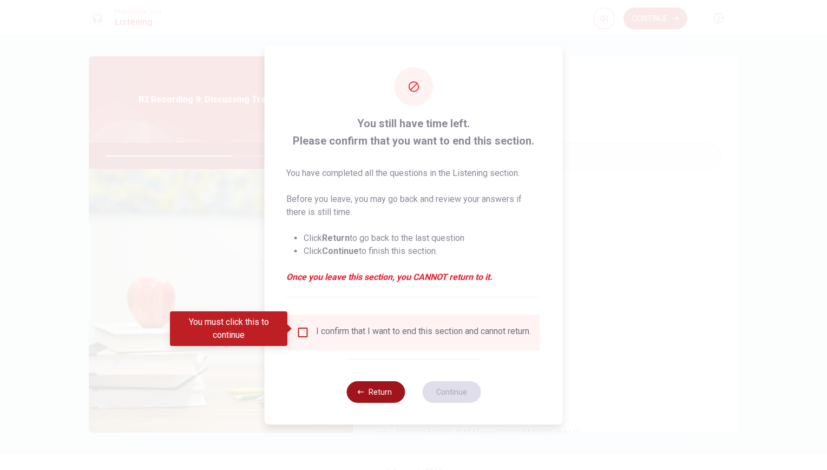
click at [397, 391] on button "Return" at bounding box center [375, 392] width 58 height 22
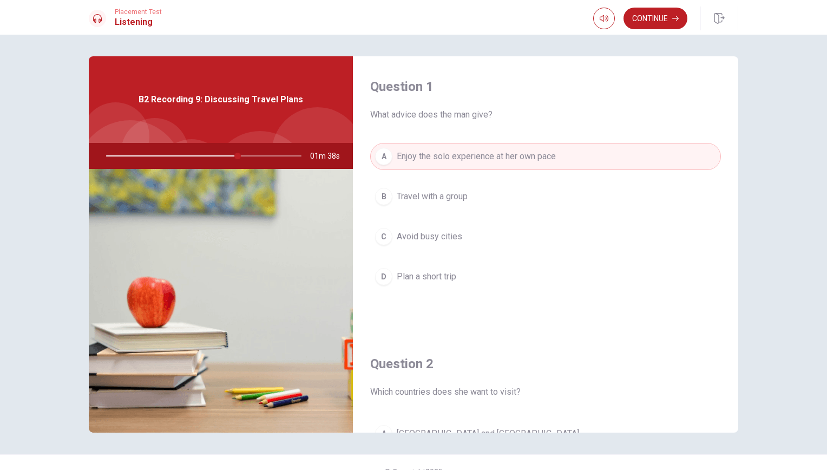
drag, startPoint x: 233, startPoint y: 156, endPoint x: 264, endPoint y: 175, distance: 36.2
click at [264, 175] on div "B2 Recording 9: Discussing Travel Plans 01m 38s" at bounding box center [221, 244] width 264 height 376
click at [541, 86] on h4 "Question 1" at bounding box center [545, 86] width 351 height 17
click at [649, 19] on button "Continue" at bounding box center [655, 19] width 64 height 22
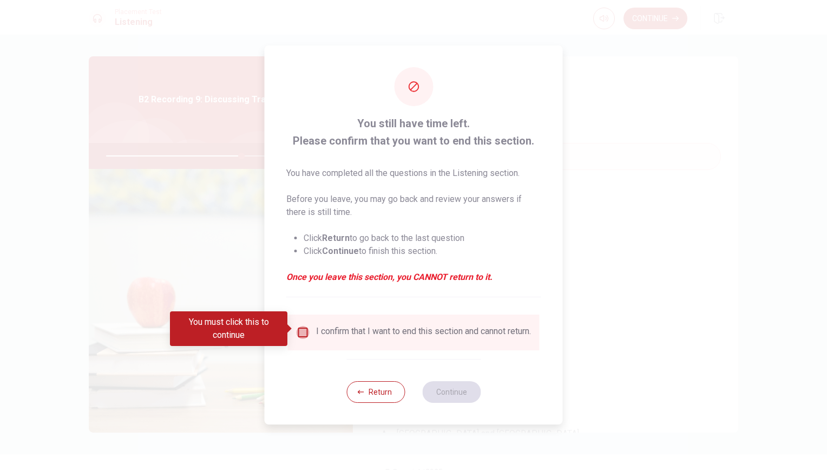
click at [302, 333] on input "You must click this to continue" at bounding box center [303, 332] width 13 height 13
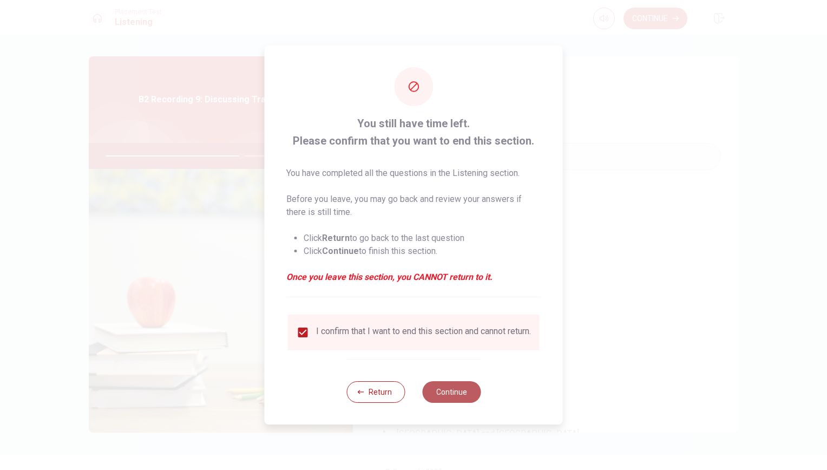
click at [460, 396] on button "Continue" at bounding box center [451, 392] width 58 height 22
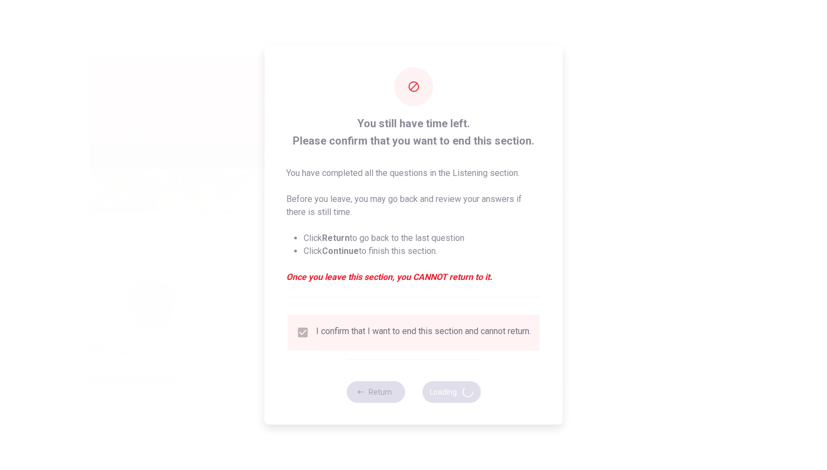
type input "71"
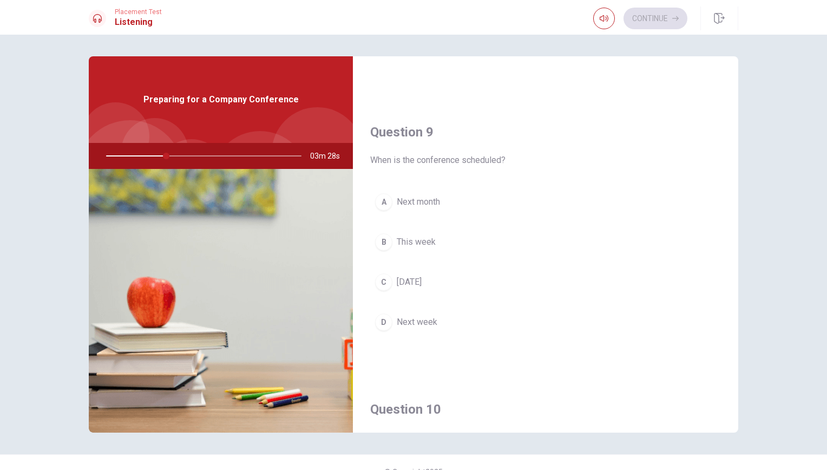
scroll to position [788, 0]
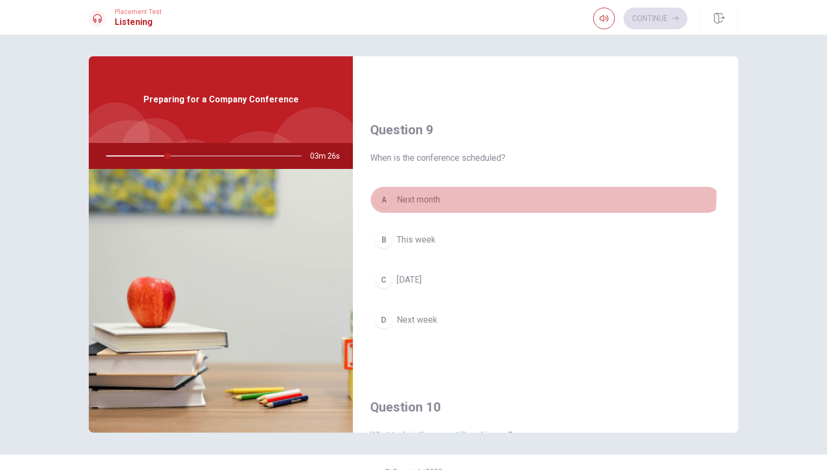
click at [432, 189] on button "A Next month" at bounding box center [545, 199] width 351 height 27
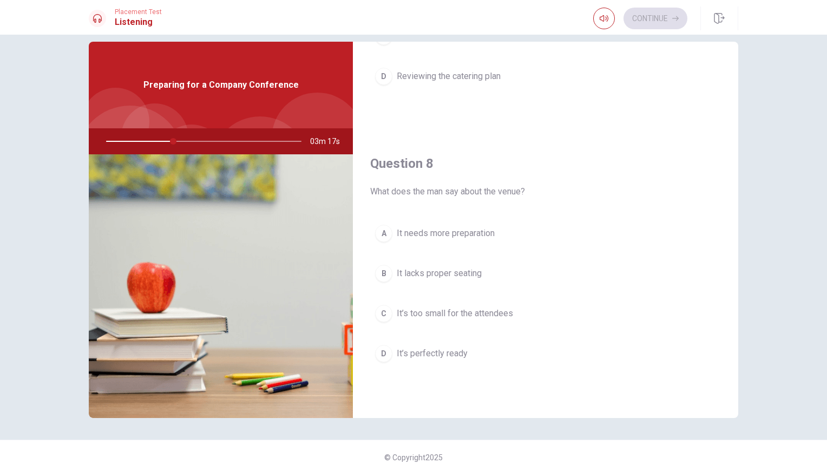
scroll to position [463, 0]
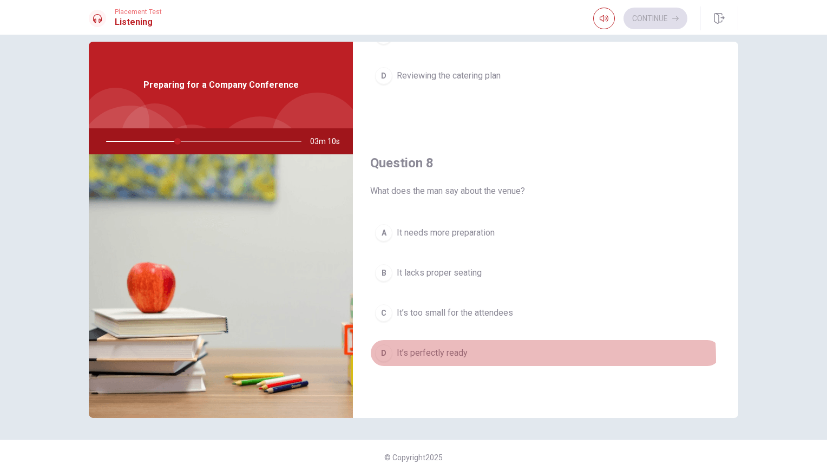
click at [486, 358] on button "D It’s perfectly ready" at bounding box center [545, 352] width 351 height 27
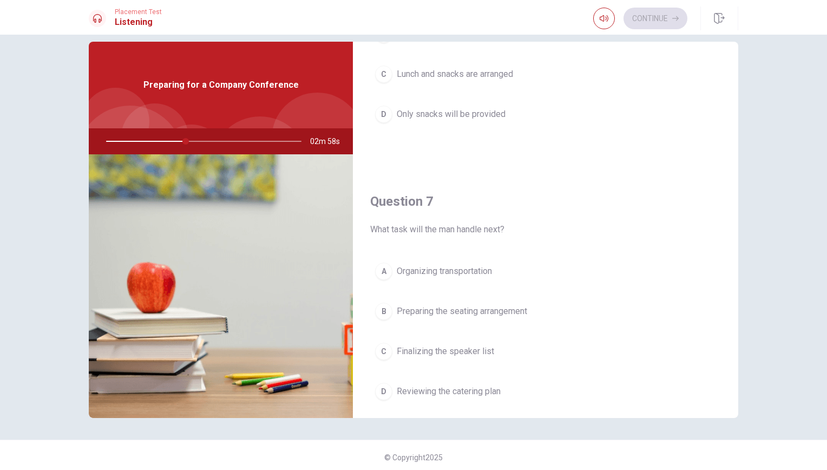
scroll to position [151, 0]
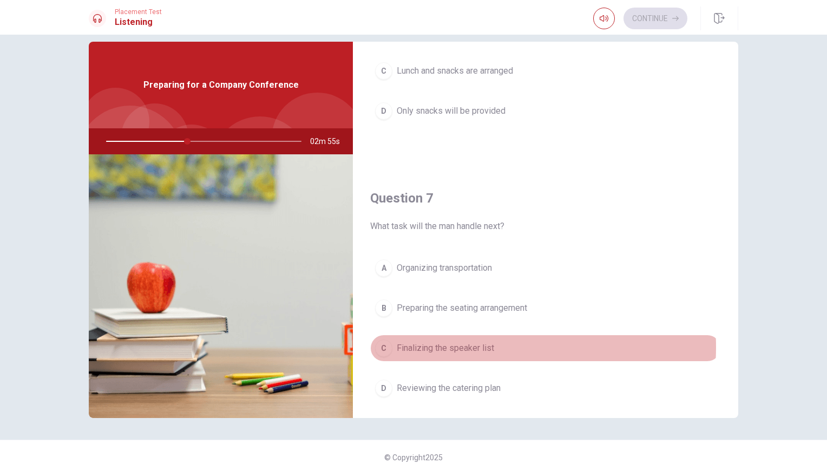
click at [468, 347] on span "Finalizing the speaker list" at bounding box center [445, 347] width 97 height 13
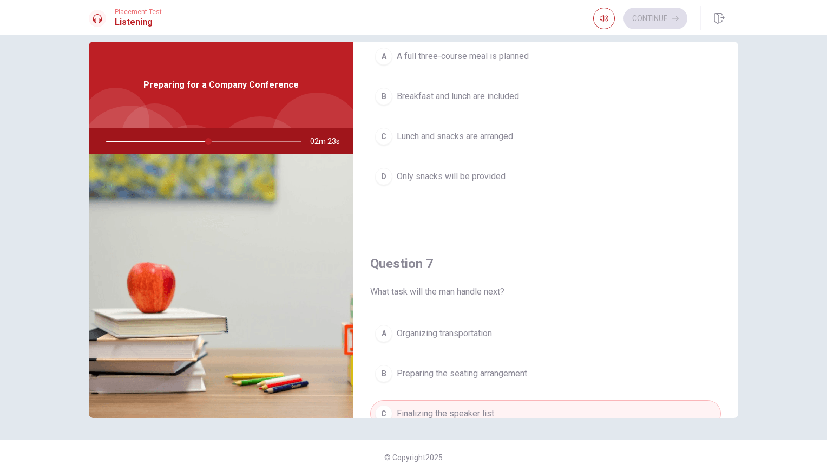
scroll to position [0, 0]
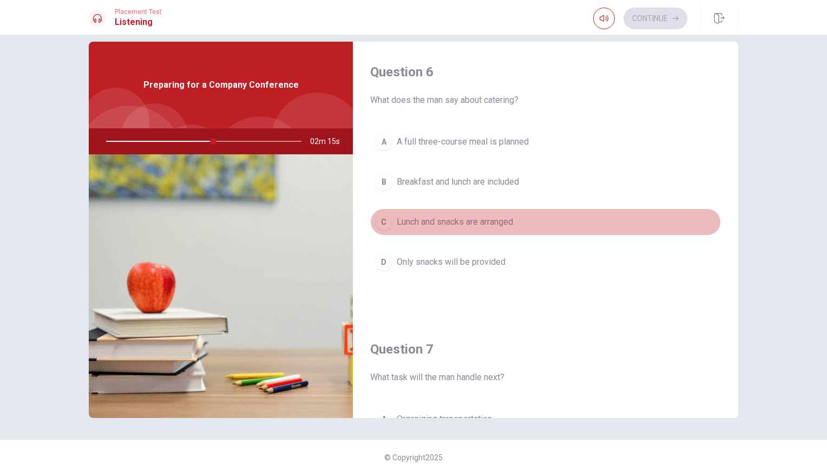
click at [553, 214] on button "C Lunch and snacks are arranged" at bounding box center [545, 221] width 351 height 27
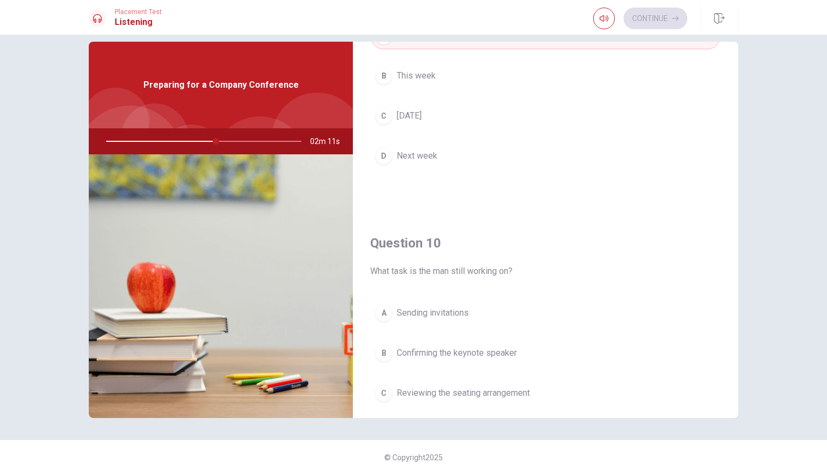
scroll to position [1009, 0]
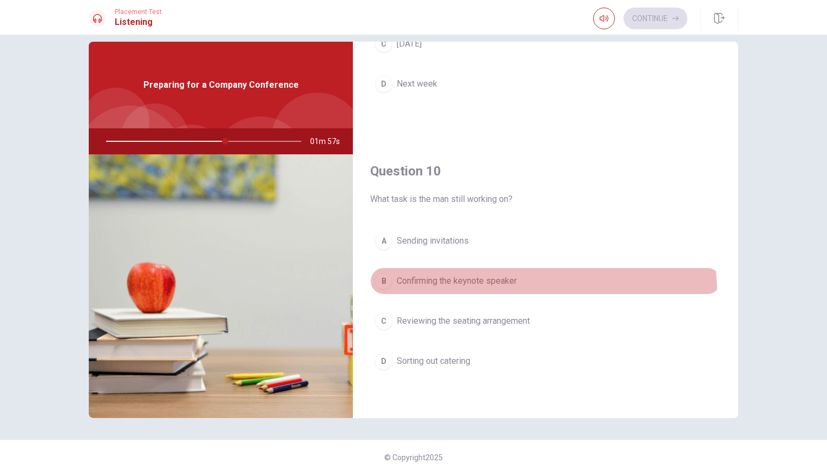
click at [528, 292] on button "B Confirming the keynote speaker" at bounding box center [545, 280] width 351 height 27
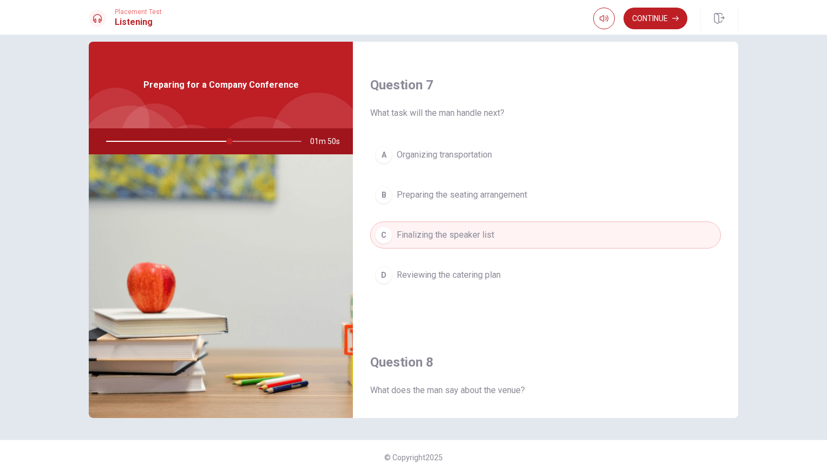
scroll to position [264, 0]
click at [655, 16] on button "Continue" at bounding box center [655, 19] width 64 height 22
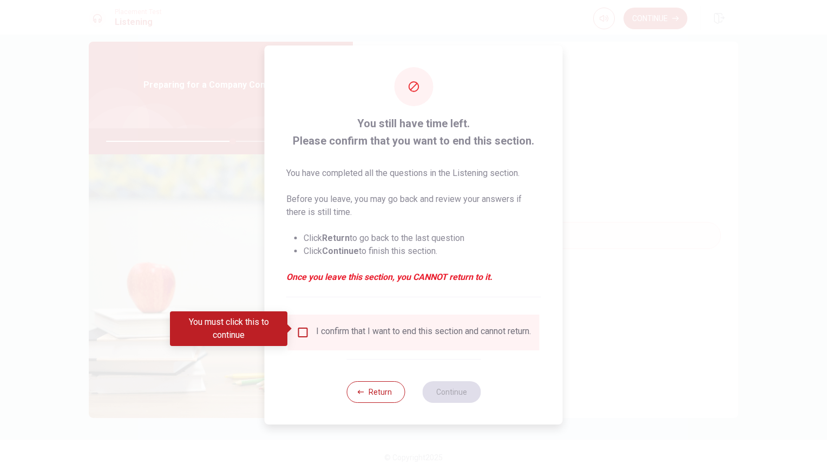
click at [308, 326] on div "I confirm that I want to end this section and cannot return." at bounding box center [414, 332] width 234 height 13
click at [303, 326] on input "You must click this to continue" at bounding box center [303, 332] width 13 height 13
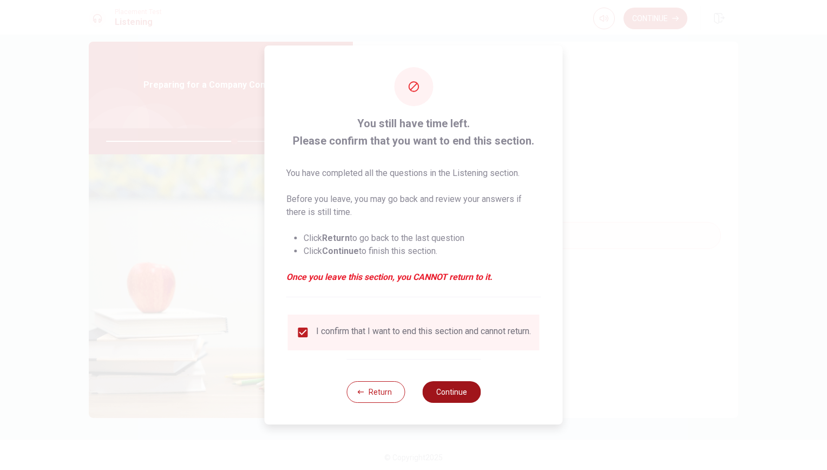
click at [452, 403] on button "Continue" at bounding box center [451, 392] width 58 height 22
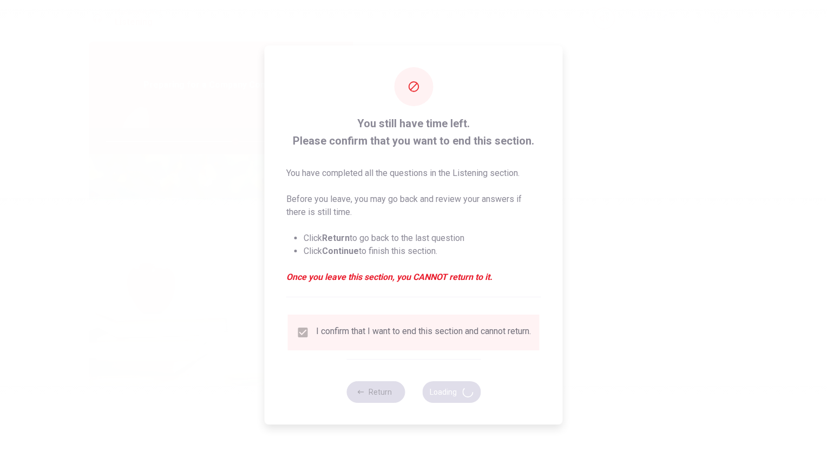
type input "67"
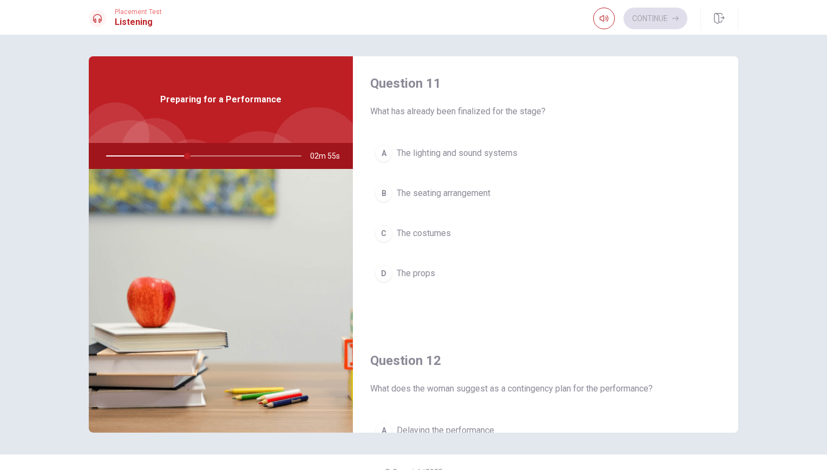
scroll to position [3, 0]
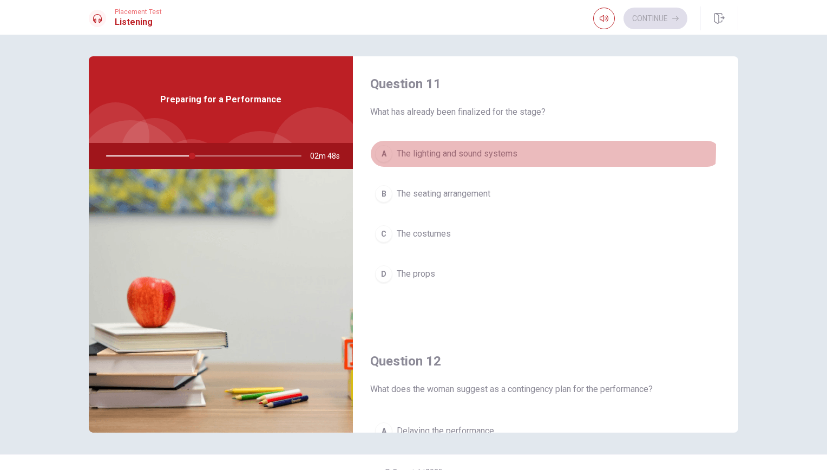
click at [487, 149] on span "The lighting and sound systems" at bounding box center [457, 153] width 121 height 13
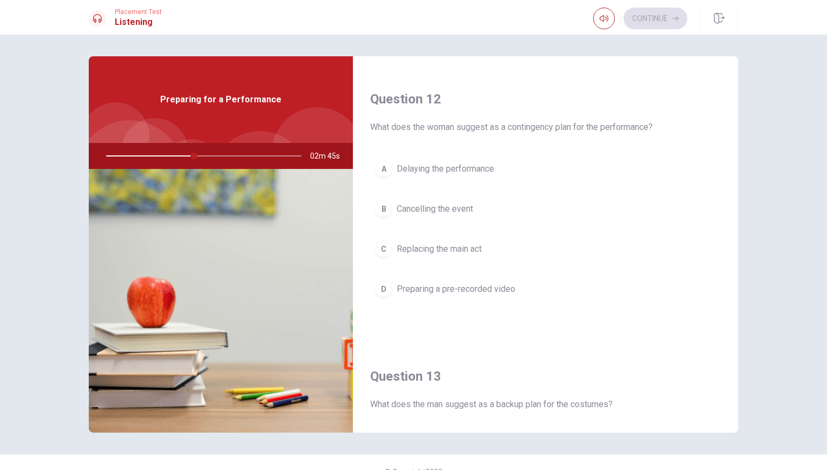
scroll to position [266, 0]
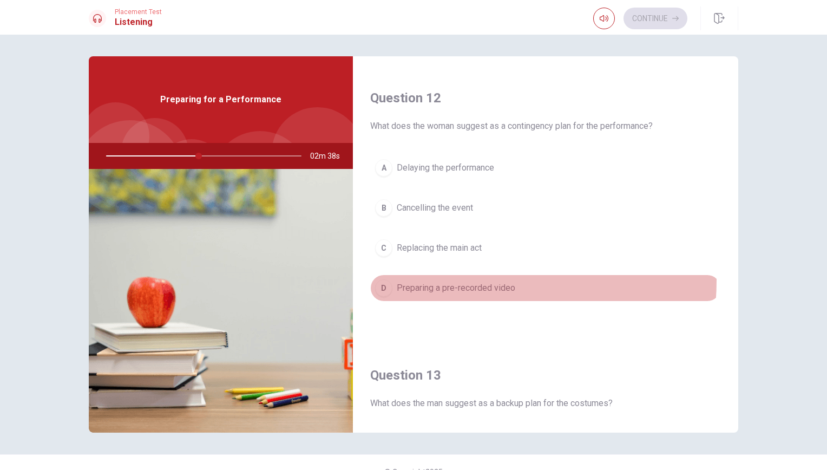
click at [440, 280] on button "D Preparing a pre-recorded video" at bounding box center [545, 287] width 351 height 27
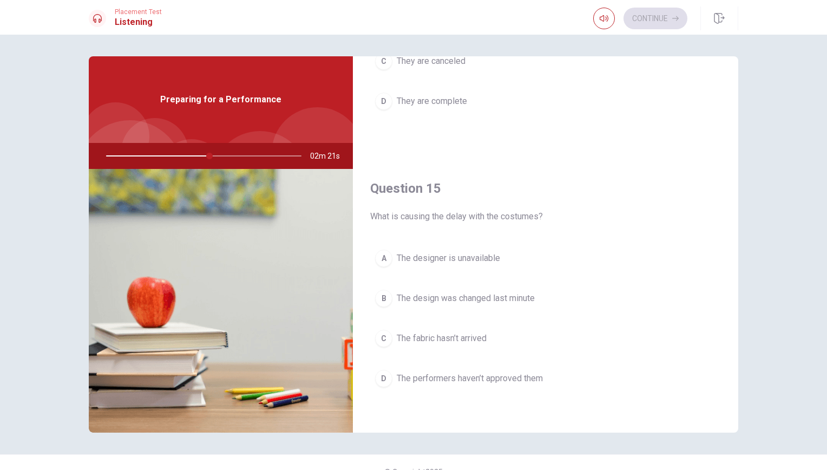
scroll to position [1009, 0]
click at [466, 342] on button "C The fabric hasn’t arrived" at bounding box center [545, 335] width 351 height 27
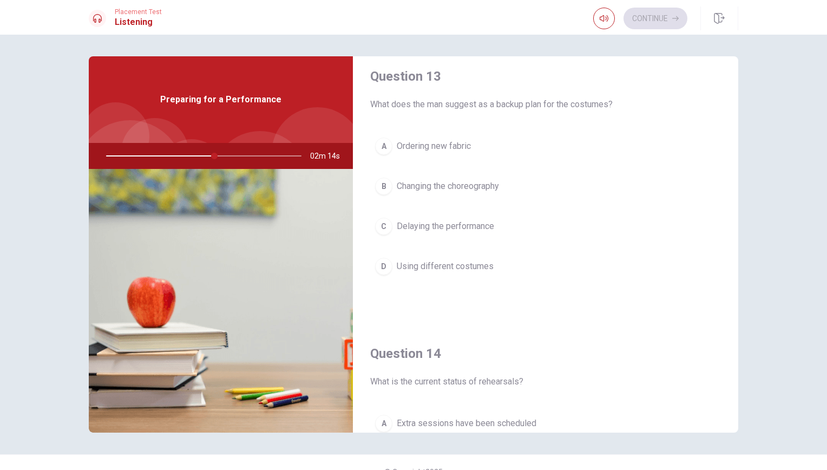
scroll to position [565, 0]
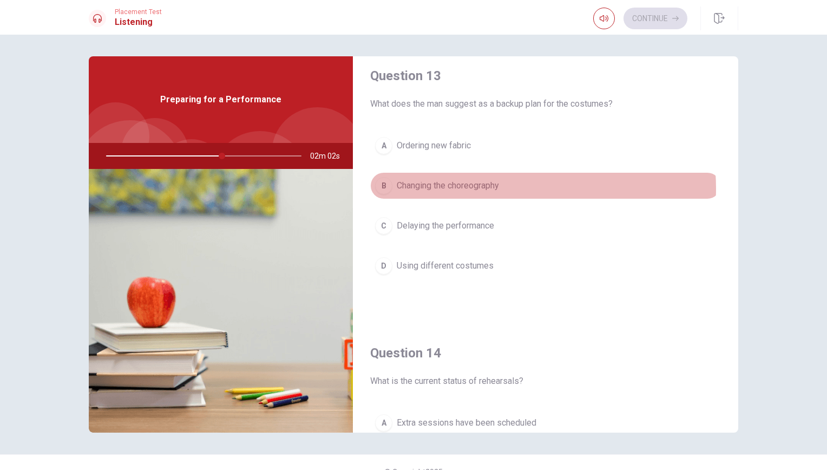
click at [502, 188] on button "B Changing the choreography" at bounding box center [545, 185] width 351 height 27
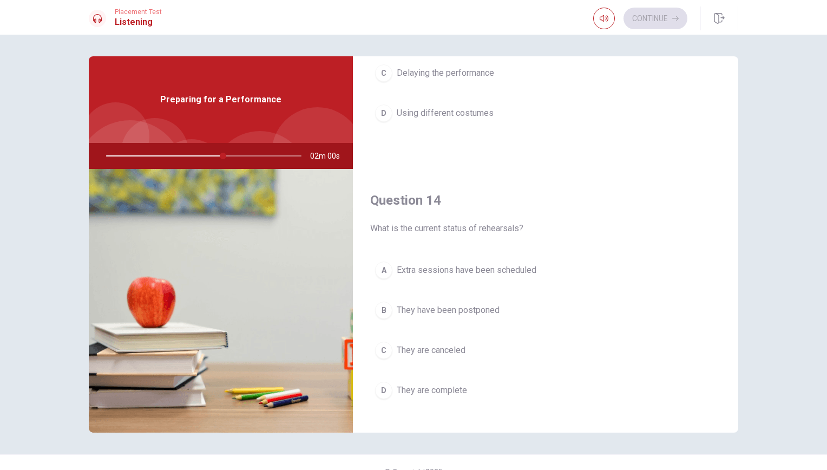
scroll to position [718, 0]
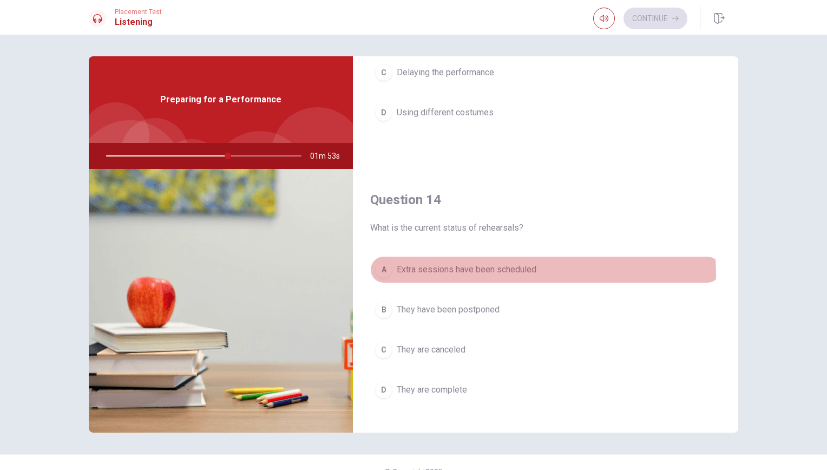
click at [483, 274] on span "Extra sessions have been scheduled" at bounding box center [467, 269] width 140 height 13
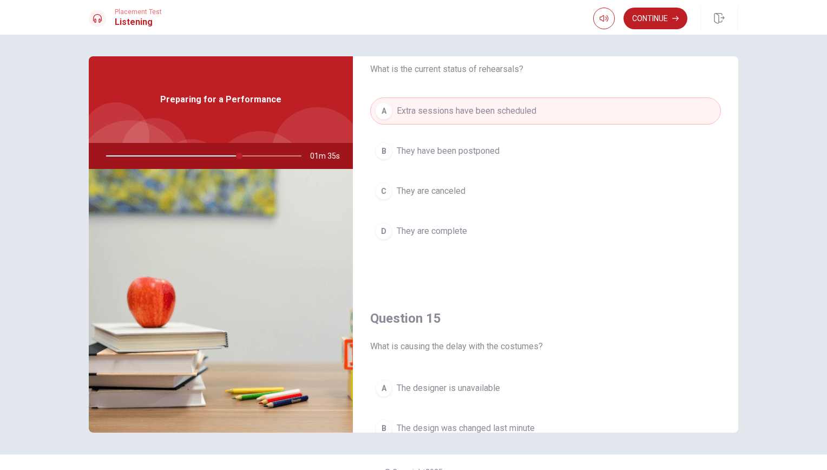
scroll to position [1009, 0]
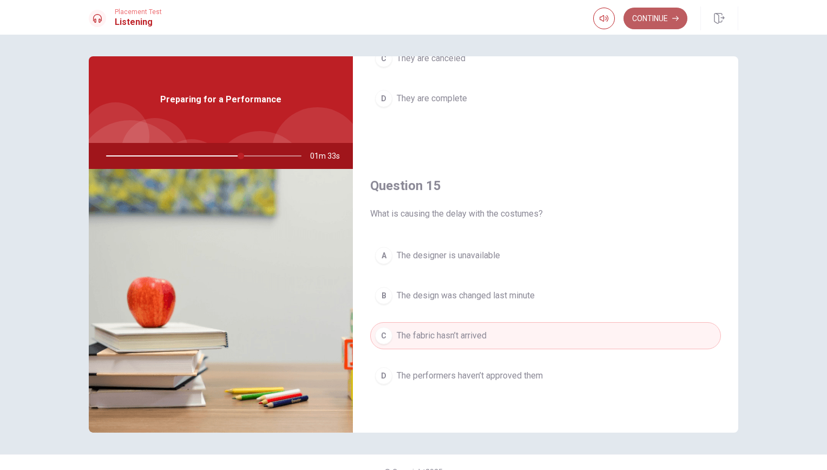
click at [656, 20] on button "Continue" at bounding box center [655, 19] width 64 height 22
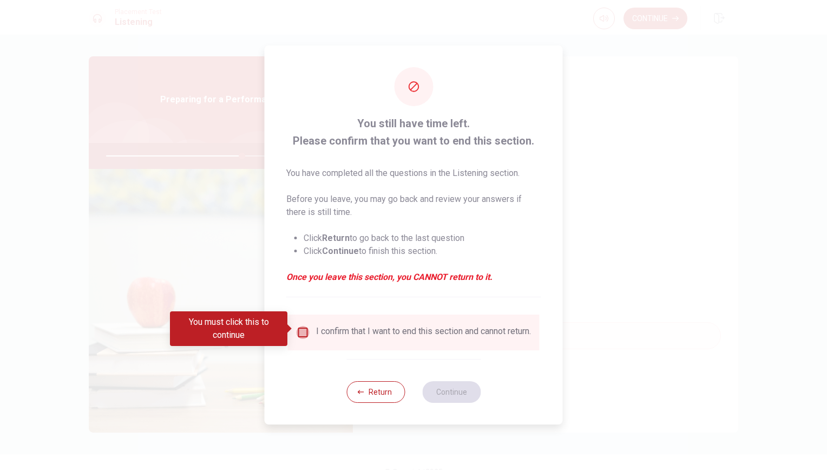
click at [302, 332] on input "You must click this to continue" at bounding box center [303, 332] width 13 height 13
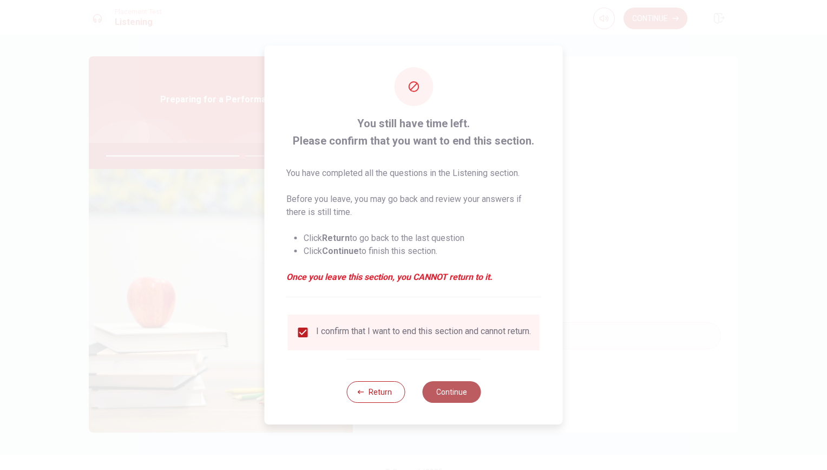
click at [451, 399] on button "Continue" at bounding box center [451, 392] width 58 height 22
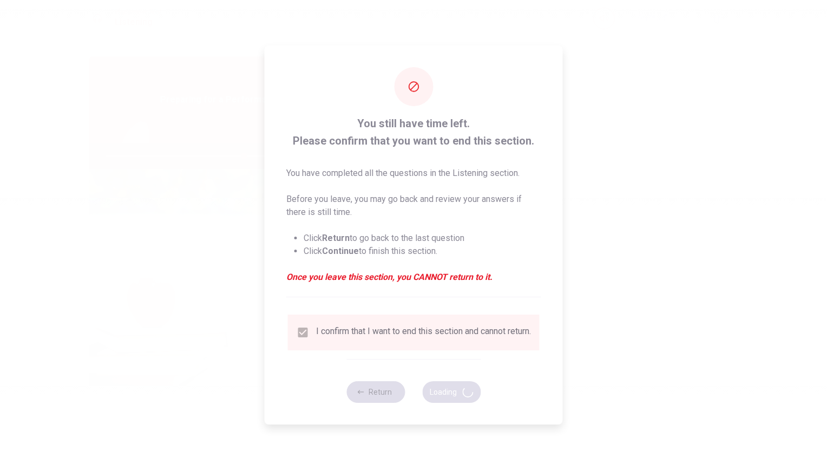
type input "71"
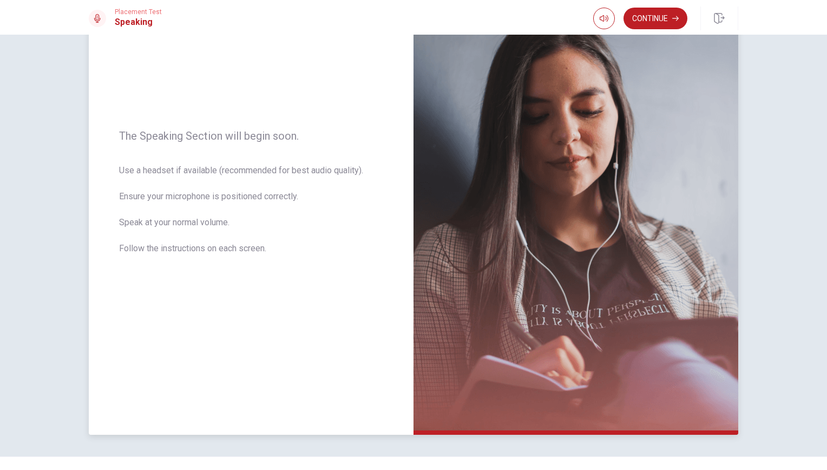
scroll to position [115, 0]
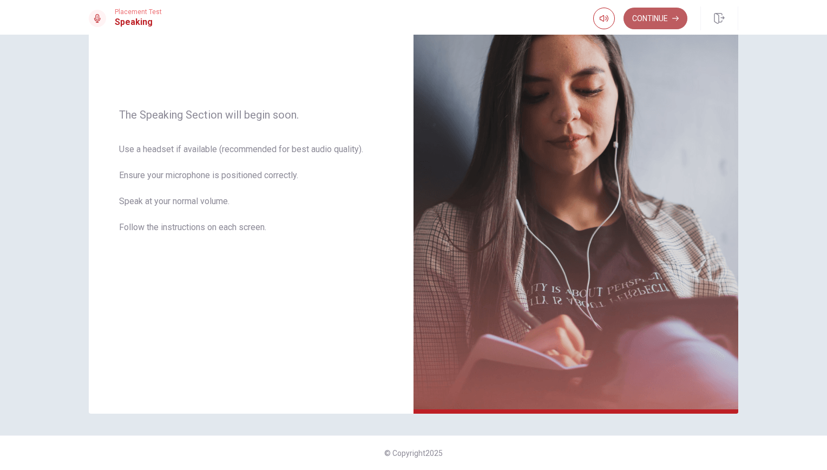
click at [643, 23] on button "Continue" at bounding box center [655, 19] width 64 height 22
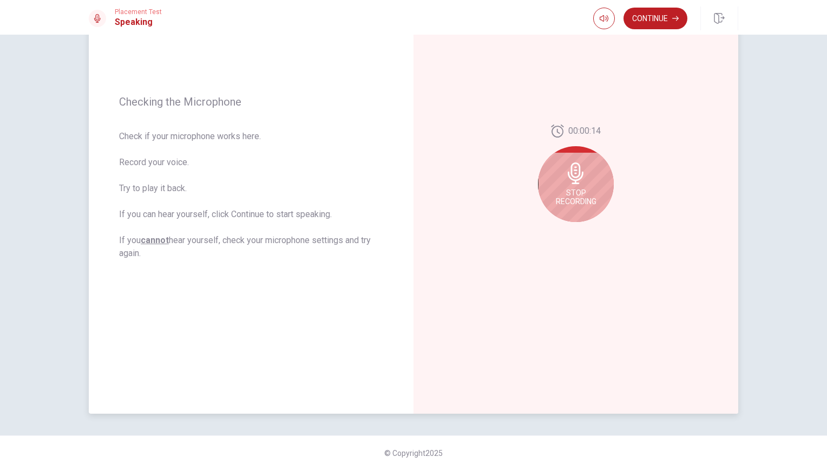
click at [583, 176] on icon at bounding box center [576, 173] width 22 height 22
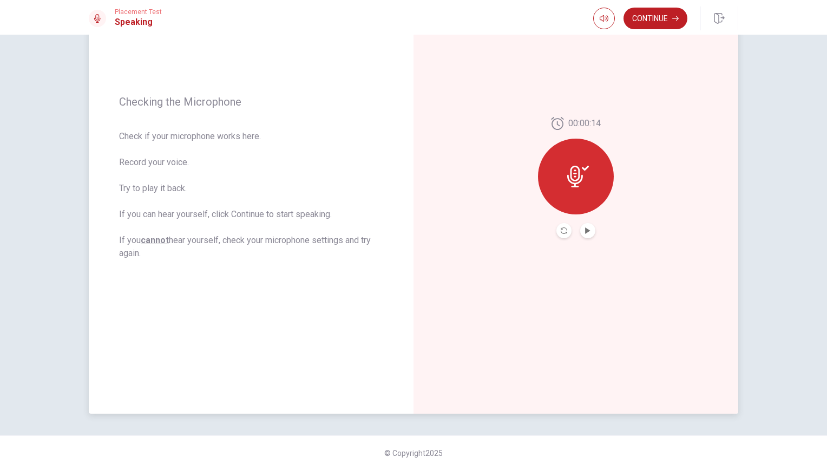
click at [583, 176] on icon at bounding box center [578, 177] width 22 height 22
click at [580, 231] on button "Play Audio" at bounding box center [587, 230] width 15 height 15
click at [562, 227] on icon "Record Again" at bounding box center [564, 230] width 6 height 6
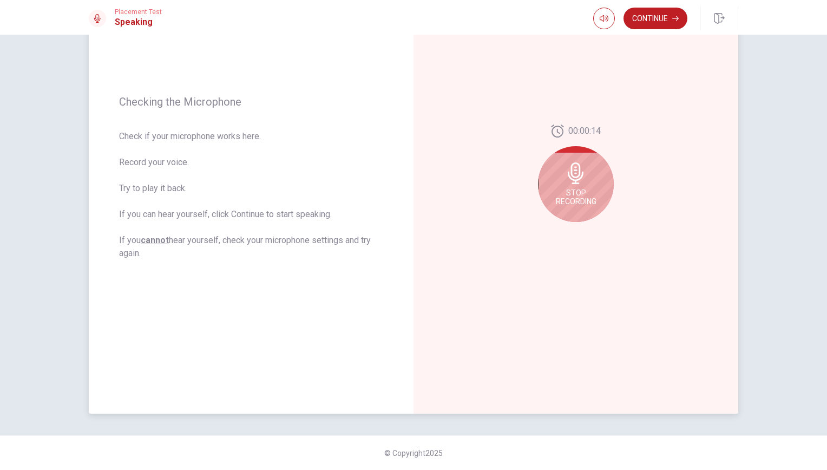
click at [567, 203] on span "Stop Recording" at bounding box center [576, 196] width 41 height 17
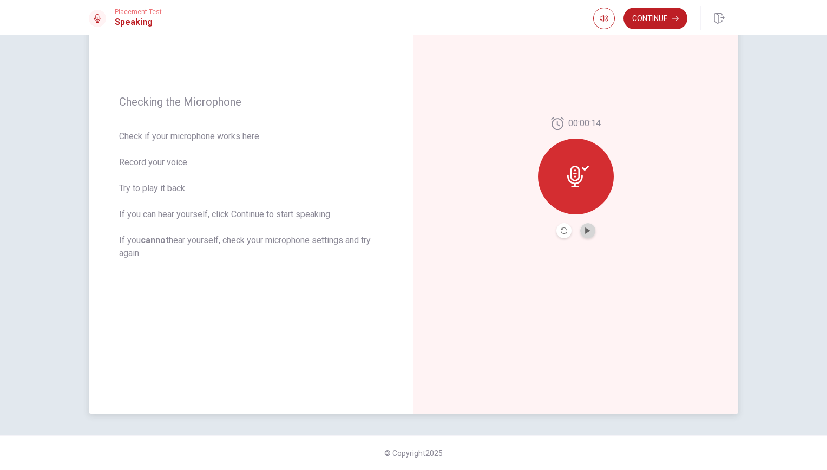
click at [580, 231] on button "Play Audio" at bounding box center [587, 230] width 15 height 15
click at [553, 223] on div "00:00:14" at bounding box center [576, 177] width 76 height 121
click at [561, 233] on icon "Record Again" at bounding box center [564, 230] width 6 height 6
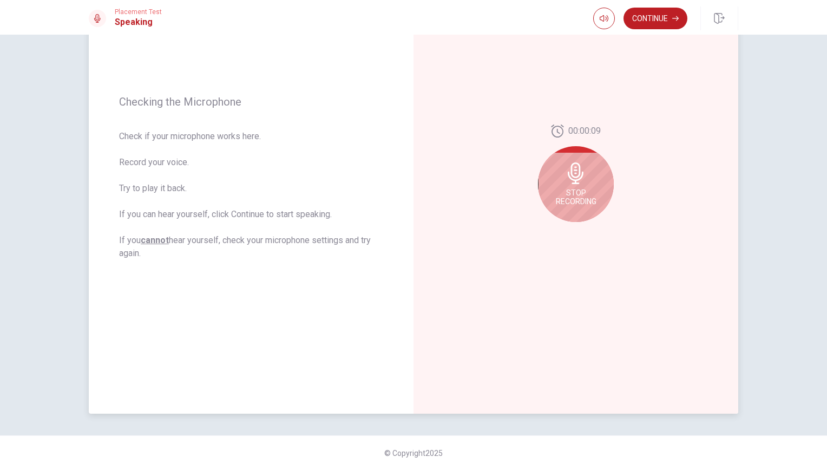
click at [584, 170] on div "Stop Recording" at bounding box center [576, 184] width 76 height 76
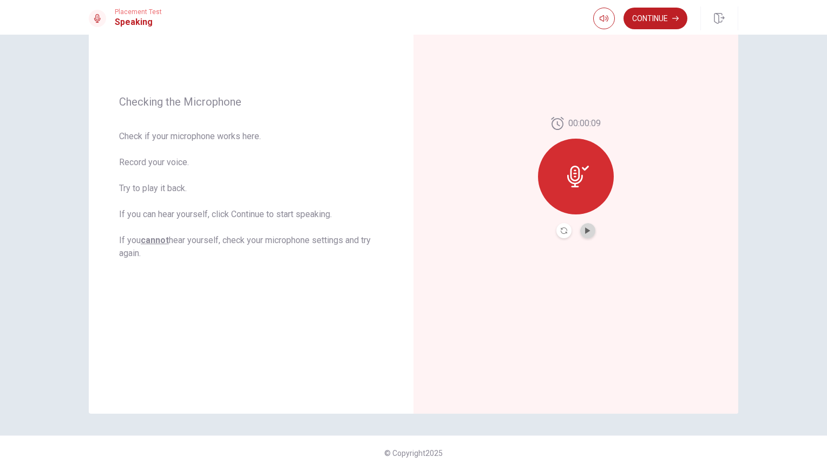
click at [584, 225] on button "Play Audio" at bounding box center [587, 230] width 15 height 15
click at [663, 26] on button "Continue" at bounding box center [655, 19] width 64 height 22
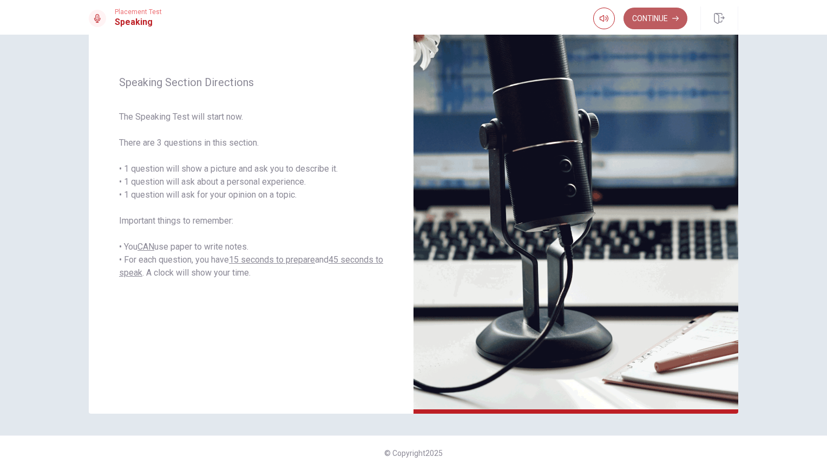
click at [661, 14] on button "Continue" at bounding box center [655, 19] width 64 height 22
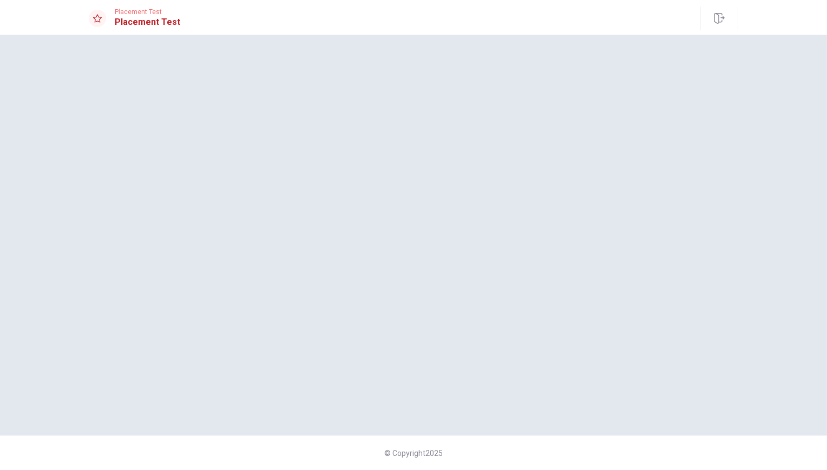
scroll to position [0, 0]
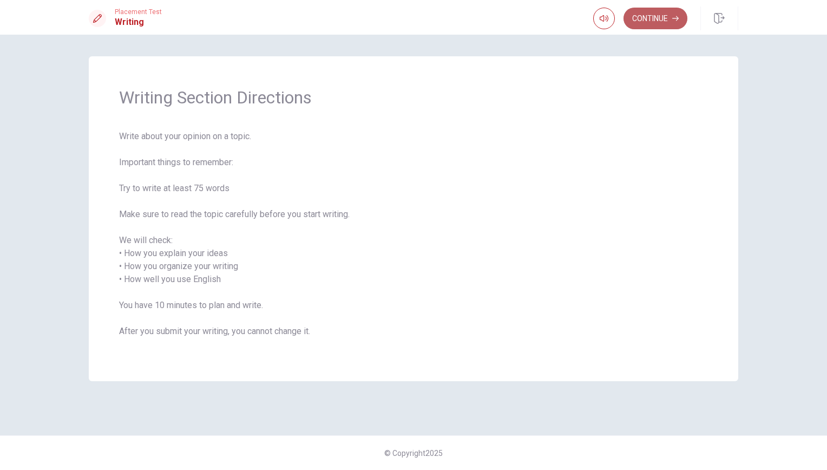
click at [636, 15] on button "Continue" at bounding box center [655, 19] width 64 height 22
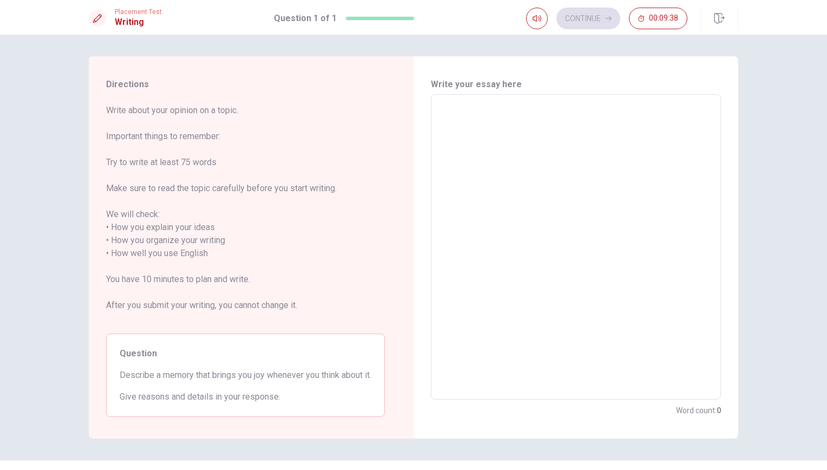
click at [463, 165] on textarea at bounding box center [575, 246] width 275 height 287
click at [470, 233] on textarea at bounding box center [575, 246] width 275 height 287
type textarea "M"
type textarea "x"
type textarea "My"
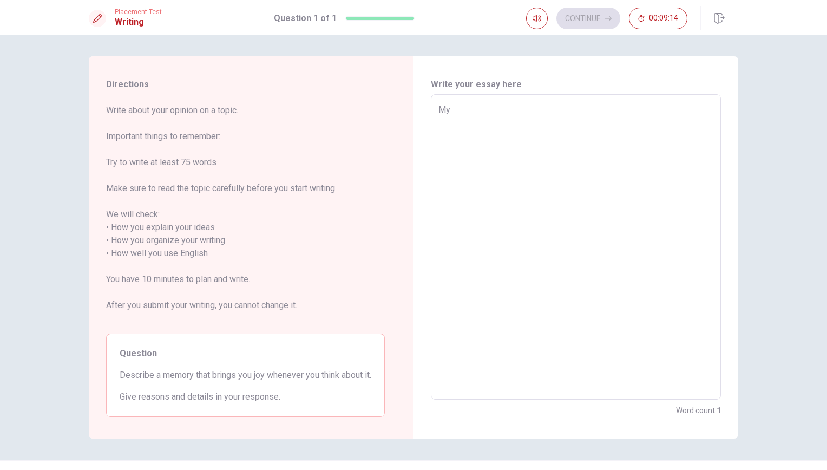
type textarea "x"
type textarea "My"
type textarea "x"
type textarea "My"
type textarea "x"
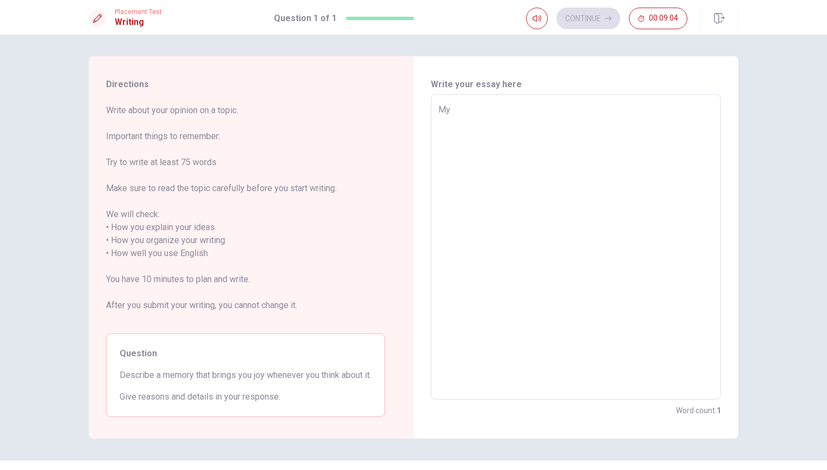
type textarea "My"
type textarea "x"
type textarea "My g"
type textarea "x"
type textarea "My go"
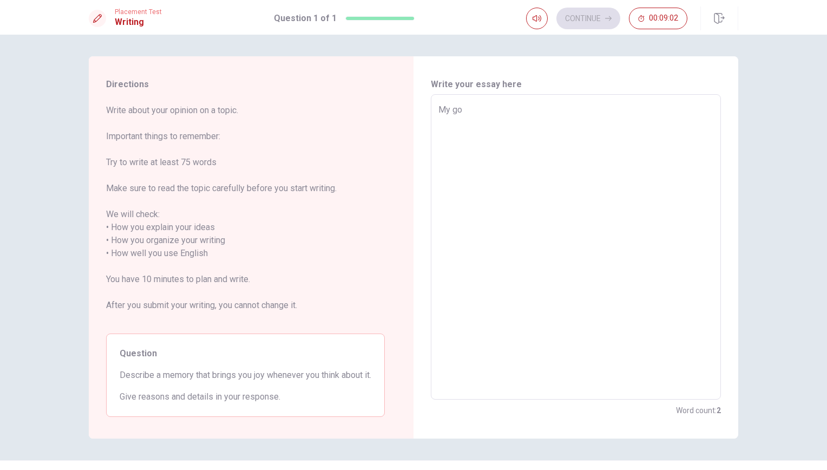
type textarea "x"
type textarea "My goo"
type textarea "x"
type textarea "My good"
type textarea "x"
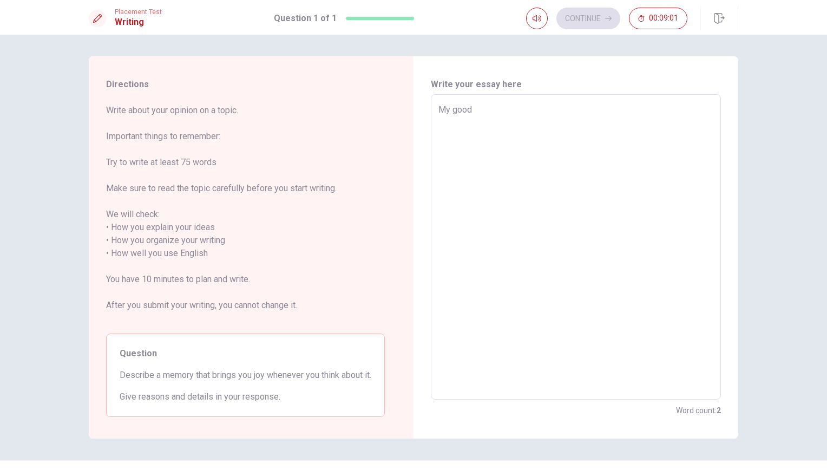
type textarea "My good"
type textarea "x"
type textarea "My good m"
type textarea "x"
type textarea "My good mm"
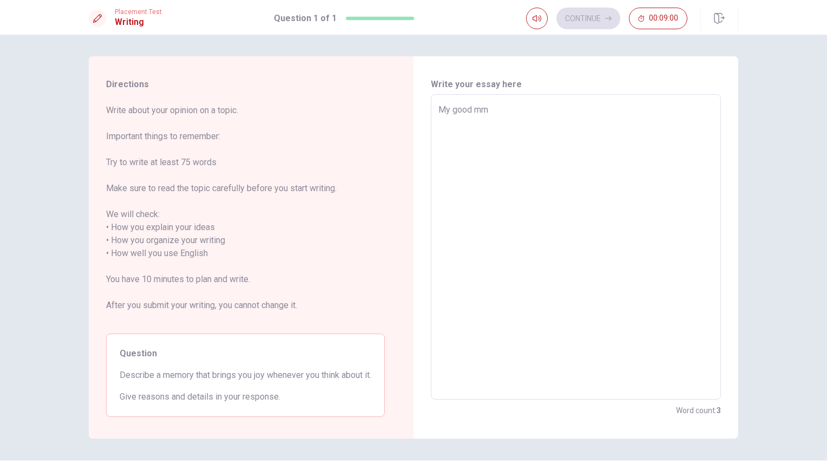
type textarea "x"
type textarea "My good m"
type textarea "x"
type textarea "My good me"
type textarea "x"
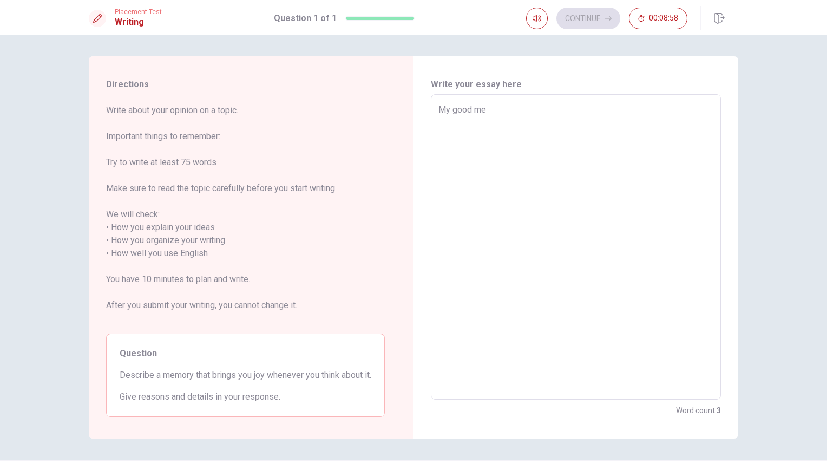
type textarea "My good mem"
type textarea "x"
type textarea "My good mem9"
type textarea "x"
type textarea "My good mem9r"
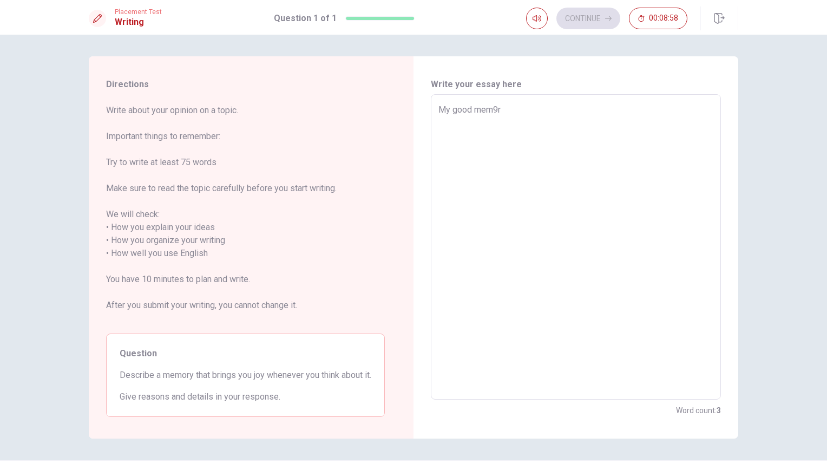
type textarea "x"
type textarea "My good mem9ry"
type textarea "x"
type textarea "My good mem9r"
type textarea "x"
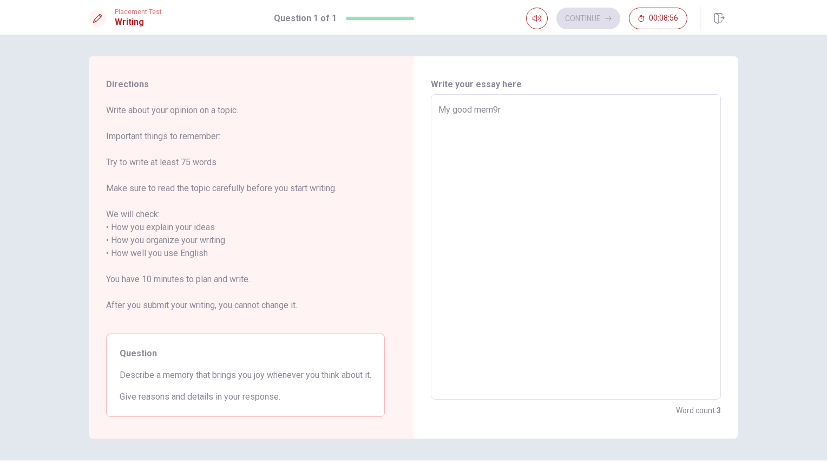
type textarea "My good mem9"
type textarea "x"
type textarea "My good mem"
type textarea "x"
type textarea "My good me"
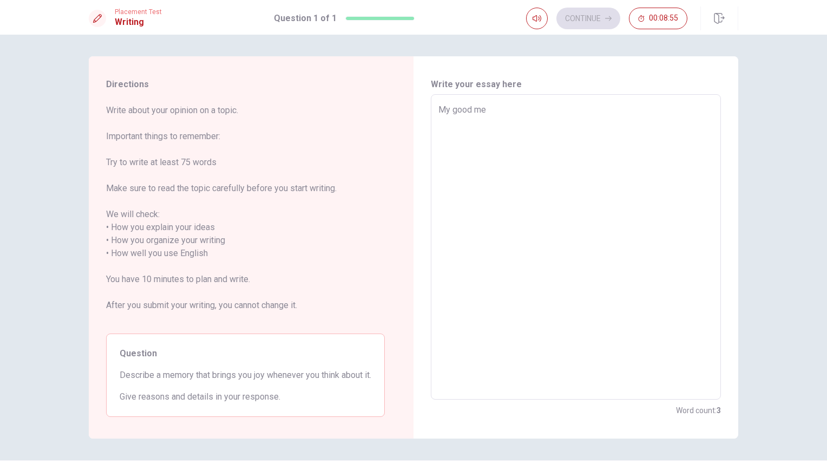
type textarea "x"
type textarea "My good mem"
type textarea "x"
type textarea "My good memo"
type textarea "x"
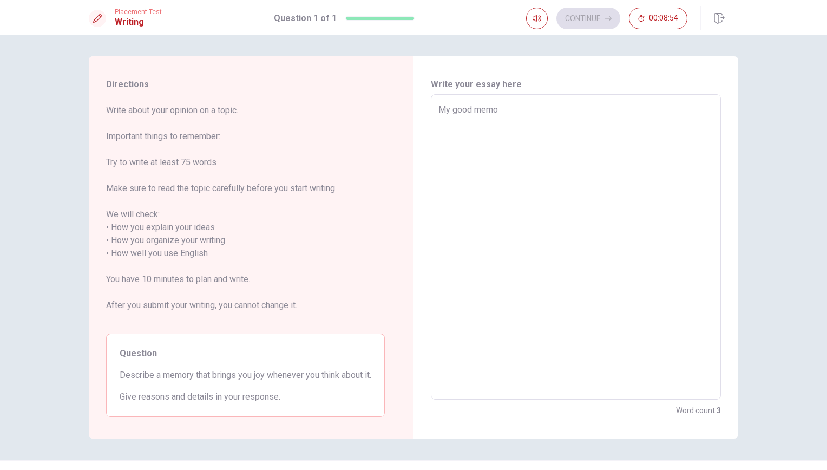
type textarea "My good memor"
type textarea "x"
type textarea "My good memory"
type textarea "x"
type textarea "My good memory"
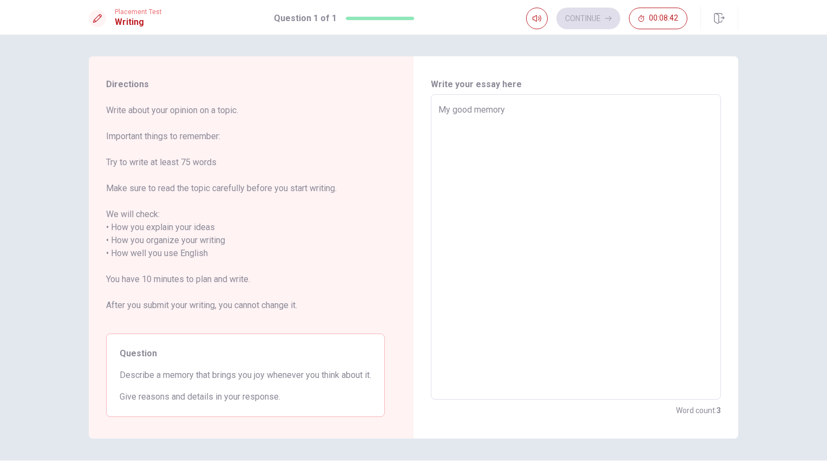
type textarea "x"
type textarea "My good memory i"
type textarea "x"
type textarea "My good memory is"
type textarea "x"
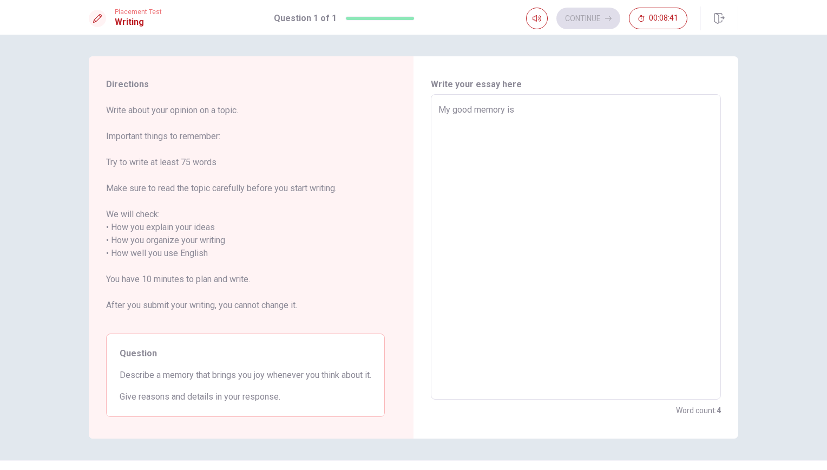
type textarea "My good memory is"
type textarea "x"
type textarea "My good memory is t"
type textarea "x"
type textarea "My good memory is th"
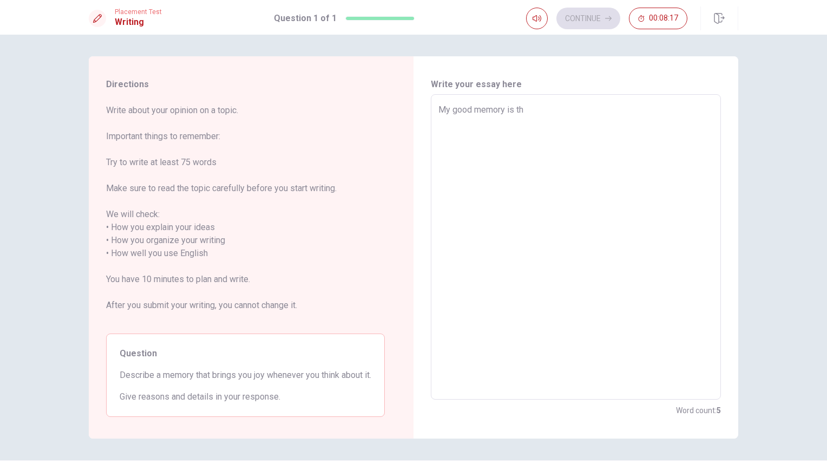
type textarea "x"
type textarea "My good memory is the"
type textarea "x"
type textarea "My good memory is the"
type textarea "x"
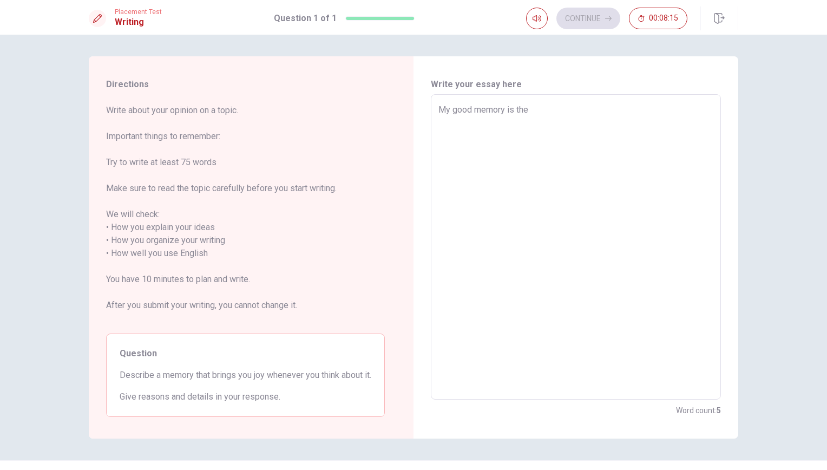
type textarea "My good memory is the t"
type textarea "x"
type textarea "My good memory is the"
type textarea "x"
type textarea "My good memory is the"
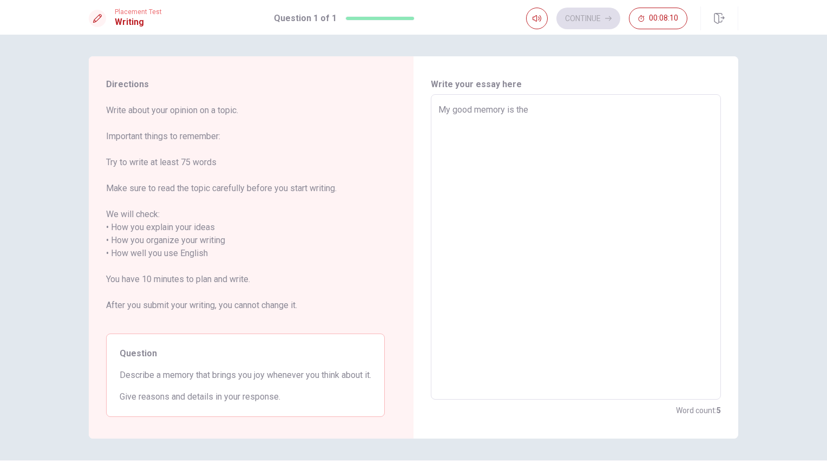
type textarea "x"
type textarea "My good memory is th"
type textarea "x"
type textarea "My good memory is t"
type textarea "x"
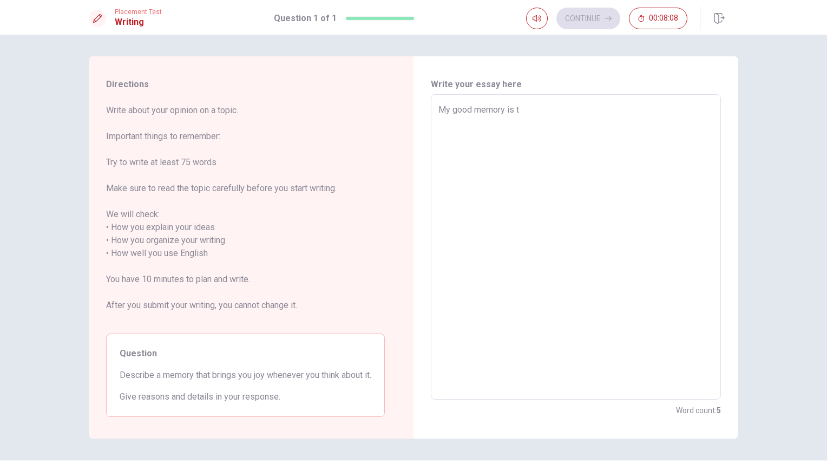
type textarea "My good memory is"
type textarea "x"
type textarea "My good memory is"
type textarea "x"
type textarea "My good memory i"
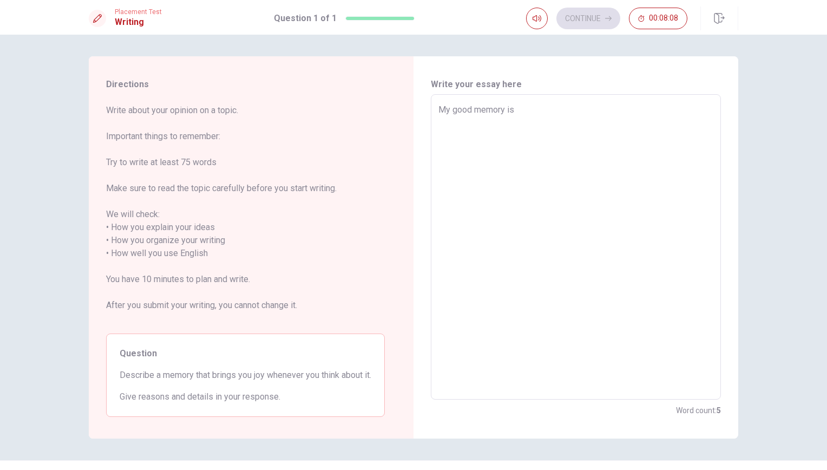
type textarea "x"
type textarea "My good memory"
type textarea "x"
type textarea "My good memory"
type textarea "x"
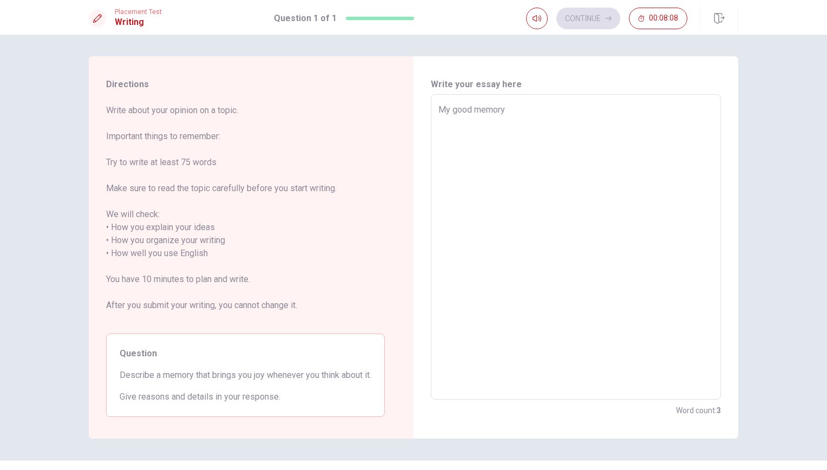
type textarea "My good memor"
type textarea "x"
type textarea "My good memo"
type textarea "x"
type textarea "My good mem"
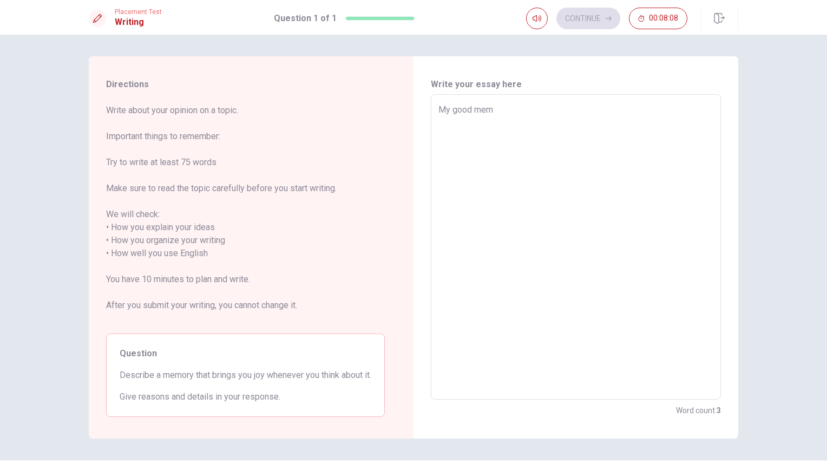
type textarea "x"
type textarea "My good me"
type textarea "x"
type textarea "My good m"
type textarea "x"
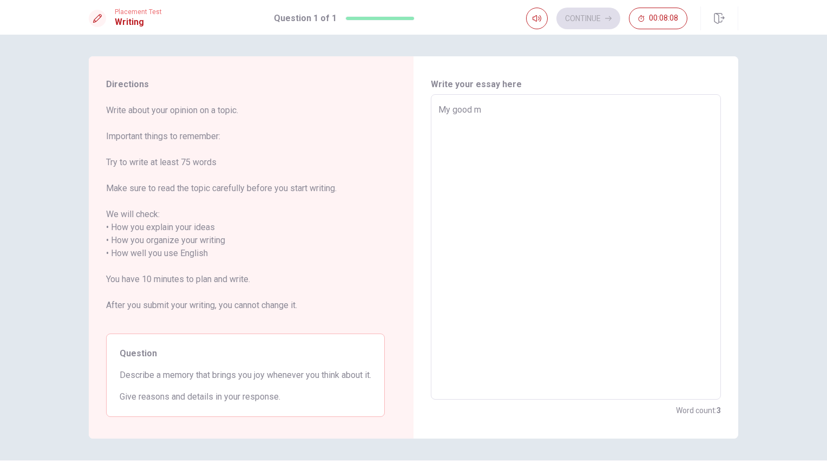
type textarea "My good"
type textarea "x"
type textarea "My good"
type textarea "x"
type textarea "My goo"
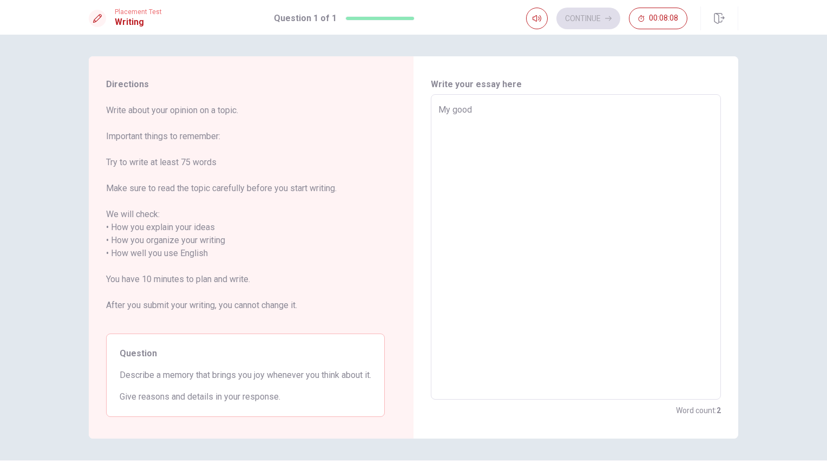
type textarea "x"
type textarea "My go"
type textarea "x"
type textarea "My g"
type textarea "x"
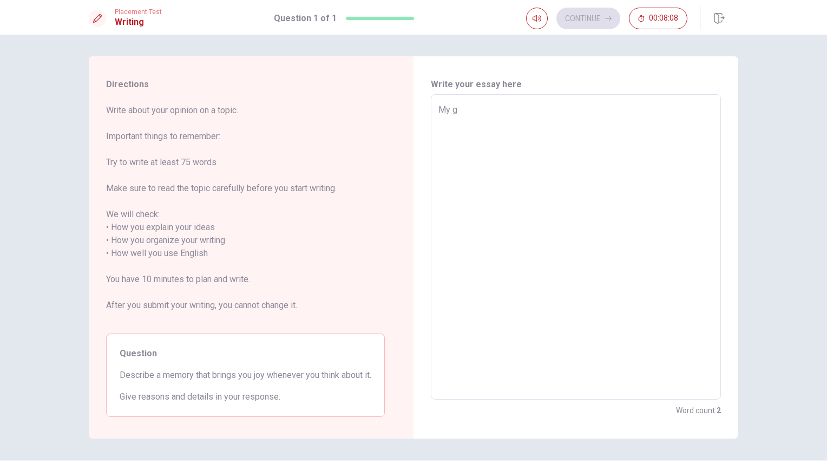
type textarea "My"
type textarea "x"
type textarea "My"
type textarea "x"
type textarea "M"
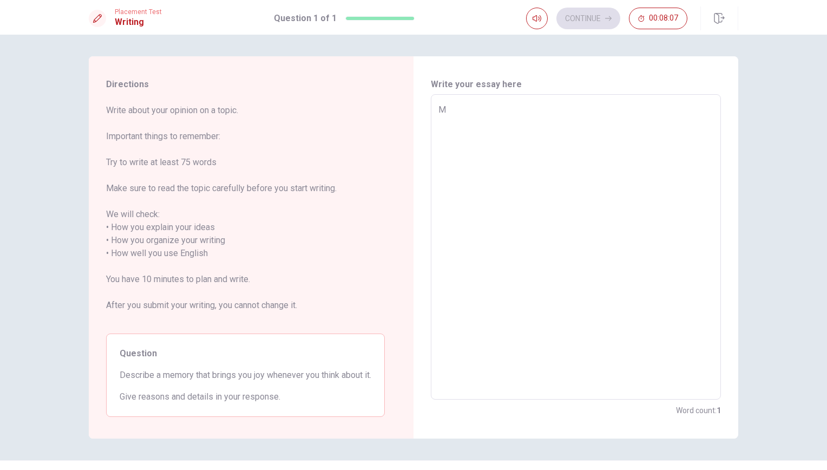
type textarea "x"
type textarea "B"
type textarea "x"
type textarea "Bi"
type textarea "x"
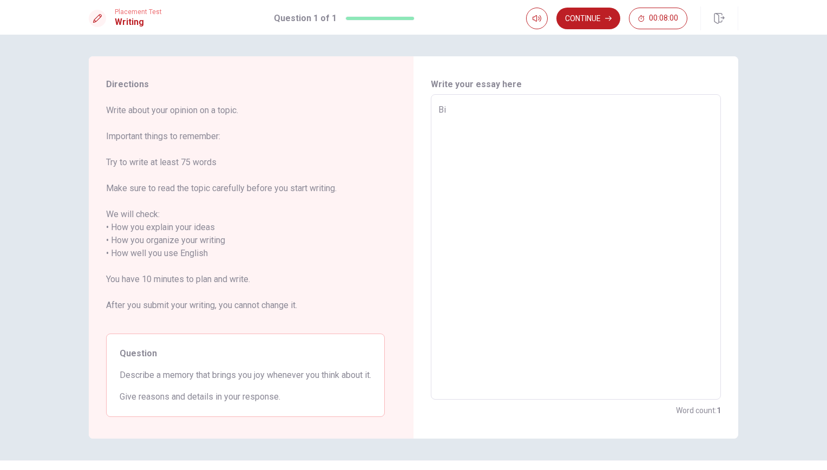
type textarea "Bil"
type textarea "x"
type textarea "Bill"
type textarea "x"
type textarea "Billi"
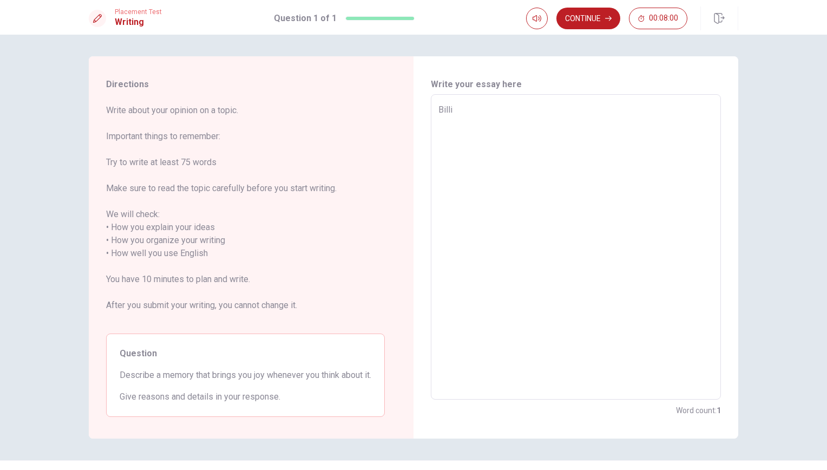
type textarea "x"
type textarea "[PERSON_NAME]"
type textarea "x"
type textarea "[PERSON_NAME]"
type textarea "x"
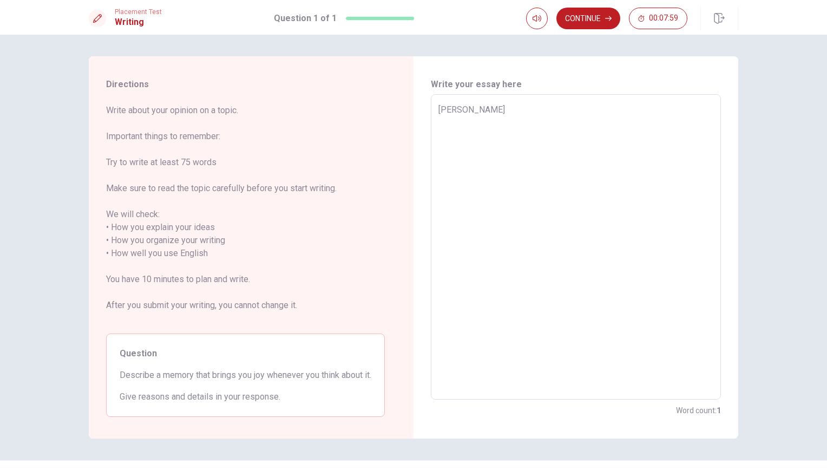
type textarea "[PERSON_NAME] e"
type textarea "x"
type textarea "[PERSON_NAME]"
type textarea "x"
type textarea "[PERSON_NAME]"
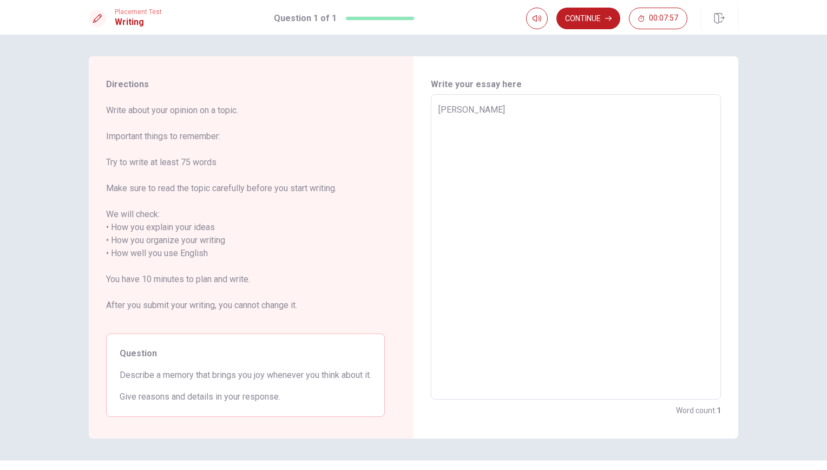
type textarea "x"
type textarea "[PERSON_NAME]"
type textarea "x"
type textarea "[PERSON_NAME]"
type textarea "x"
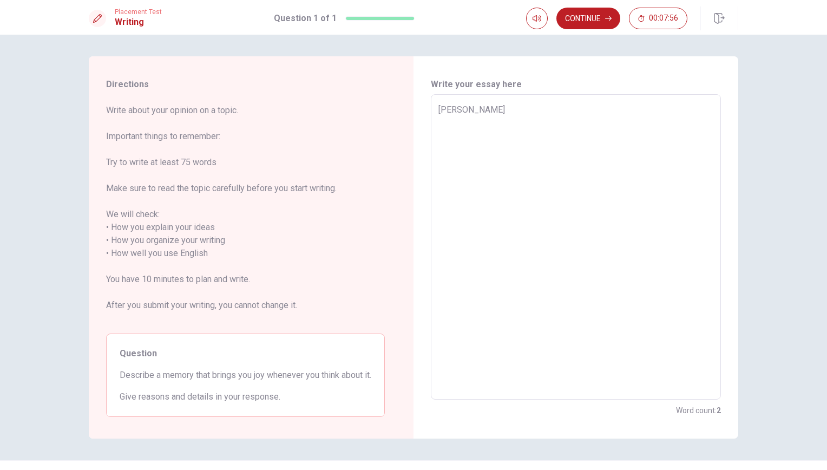
type textarea "[PERSON_NAME]"
type textarea "x"
type textarea "[PERSON_NAME]"
type textarea "x"
type textarea "[PERSON_NAME]"
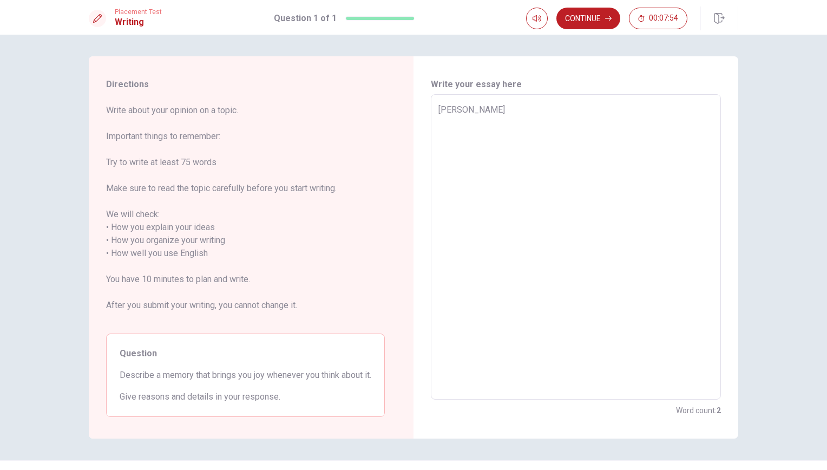
type textarea "x"
type textarea "[PERSON_NAME]"
type textarea "x"
type textarea "[PERSON_NAME] c"
type textarea "x"
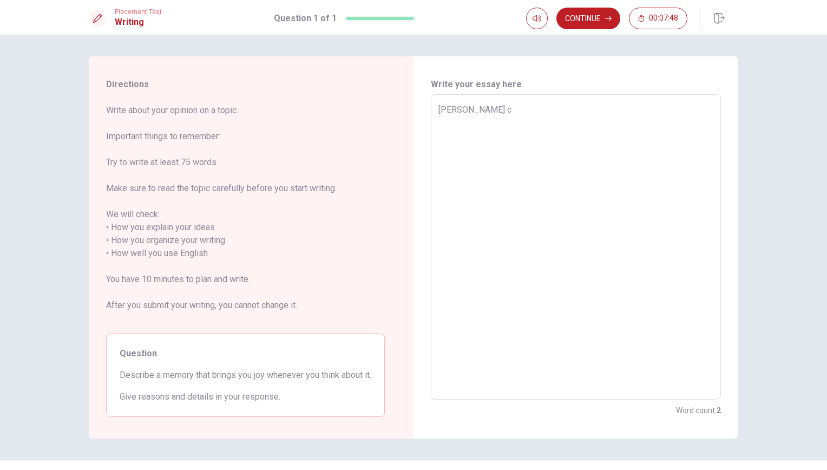
type textarea "[PERSON_NAME] co"
type textarea "x"
type textarea "[PERSON_NAME] con"
type textarea "x"
type textarea "[PERSON_NAME] conc"
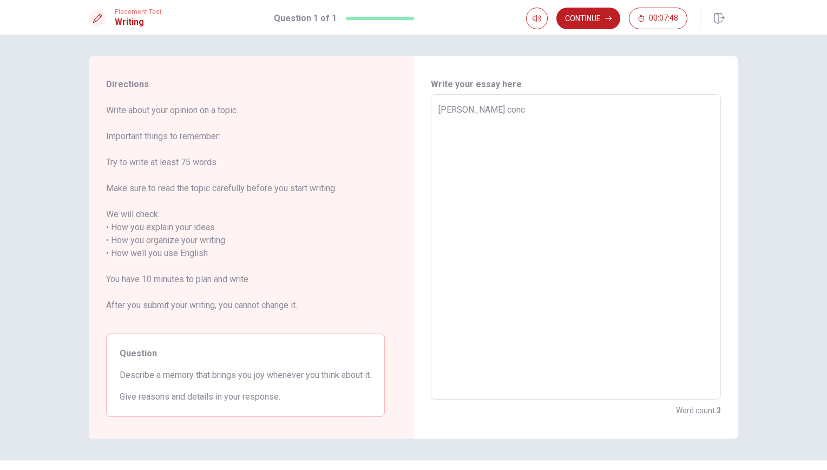
type textarea "x"
type textarea "[PERSON_NAME]"
type textarea "x"
type textarea "[PERSON_NAME] concer"
type textarea "x"
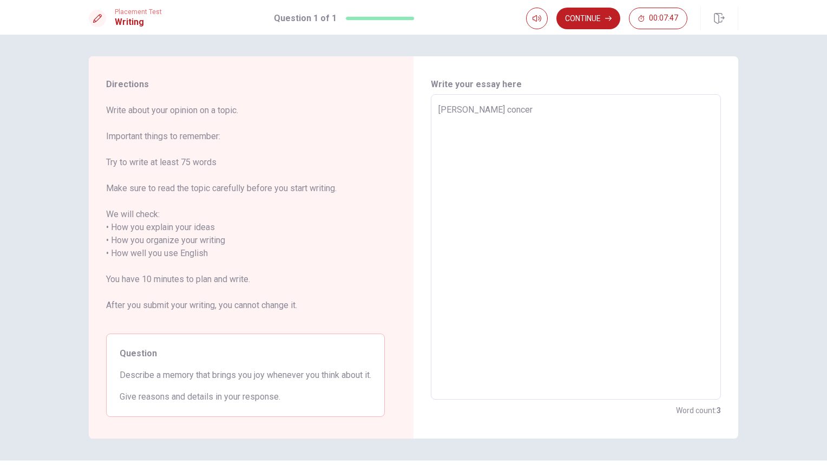
type textarea "[PERSON_NAME] concert"
type textarea "x"
type textarea "[PERSON_NAME] concert"
type textarea "x"
type textarea "[PERSON_NAME] concert i"
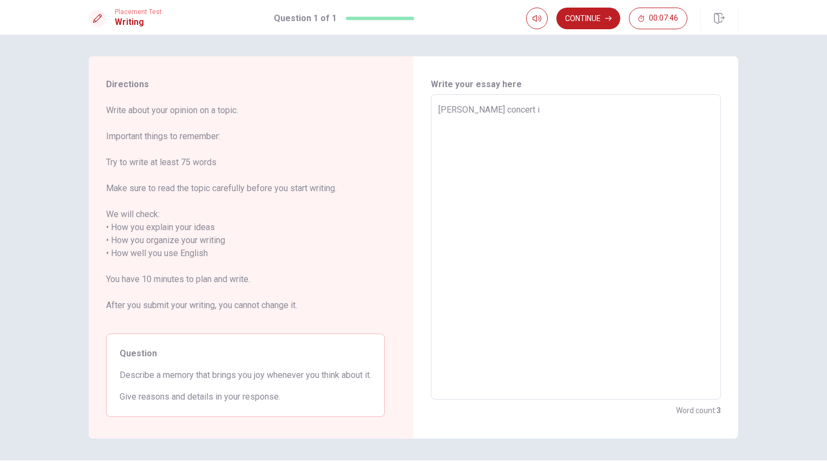
type textarea "x"
type textarea "[PERSON_NAME] concert is"
type textarea "x"
type textarea "[PERSON_NAME] concert is"
type textarea "x"
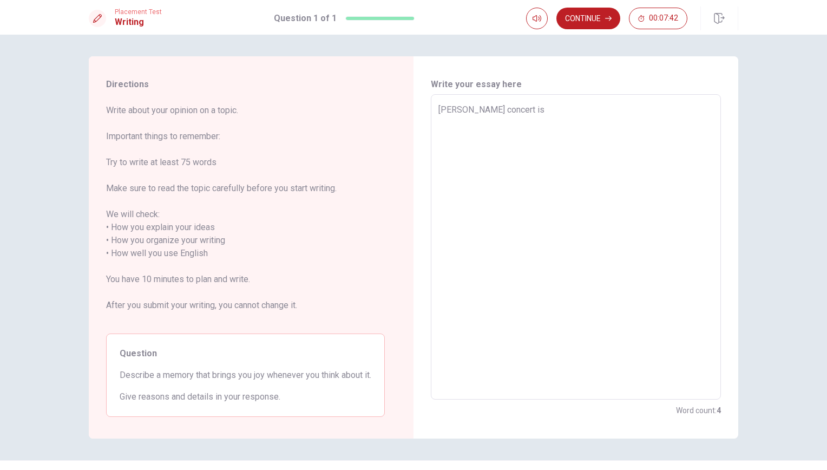
type textarea "[PERSON_NAME] concert is t"
type textarea "x"
type textarea "[PERSON_NAME] concert is th"
type textarea "x"
type textarea "[PERSON_NAME] concert is the"
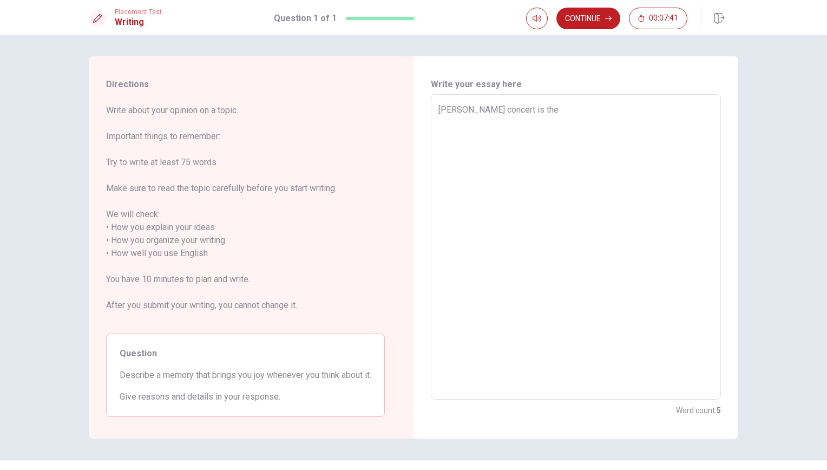
type textarea "x"
type textarea "[PERSON_NAME] concert is the"
type textarea "x"
type textarea "[PERSON_NAME] concert is the m"
type textarea "x"
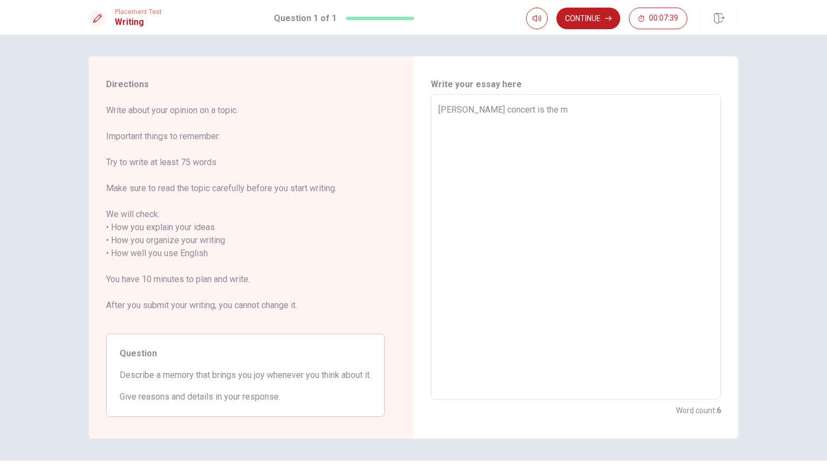
type textarea "[PERSON_NAME] concert is the me"
type textarea "x"
type textarea "[PERSON_NAME] concert is the mem"
type textarea "x"
type textarea "[PERSON_NAME] concert is the meml"
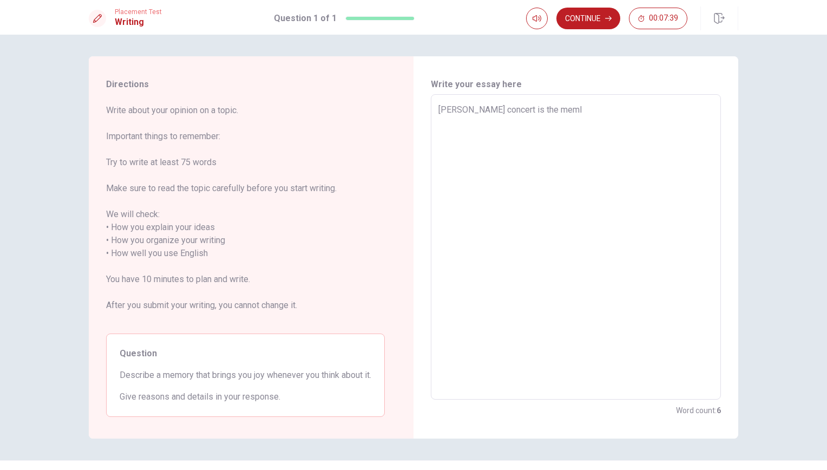
type textarea "x"
type textarea "[PERSON_NAME] concert is the mem"
type textarea "x"
type textarea "[PERSON_NAME] concert is the memo"
type textarea "x"
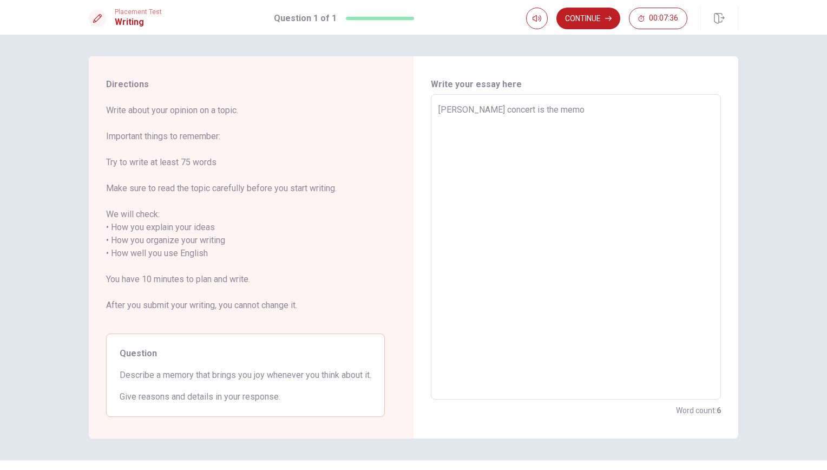
type textarea "[PERSON_NAME] concert is the memor"
type textarea "x"
type textarea "[PERSON_NAME] concert is the memory"
type textarea "x"
type textarea "[PERSON_NAME] concert is the memory"
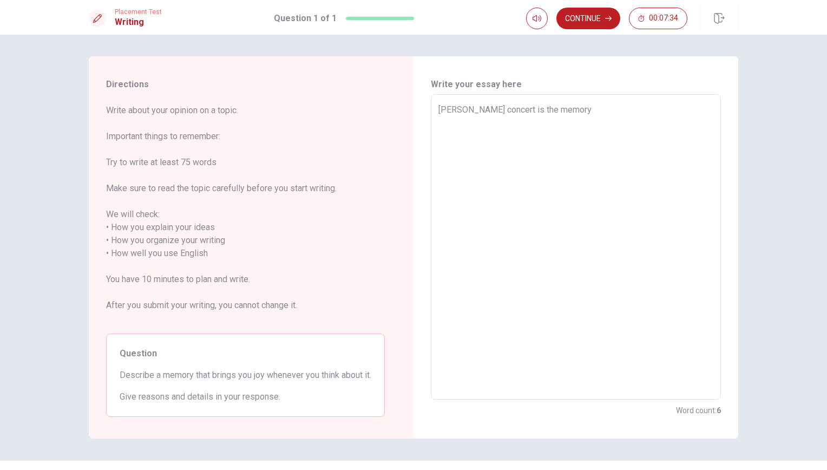
type textarea "x"
type textarea "[PERSON_NAME] concert is the memory I"
type textarea "x"
type textarea "[PERSON_NAME] concert is the memory I"
click at [676, 122] on textarea "[PERSON_NAME] concert is the memory I enjoyed. It is because I really like her.…" at bounding box center [575, 246] width 275 height 287
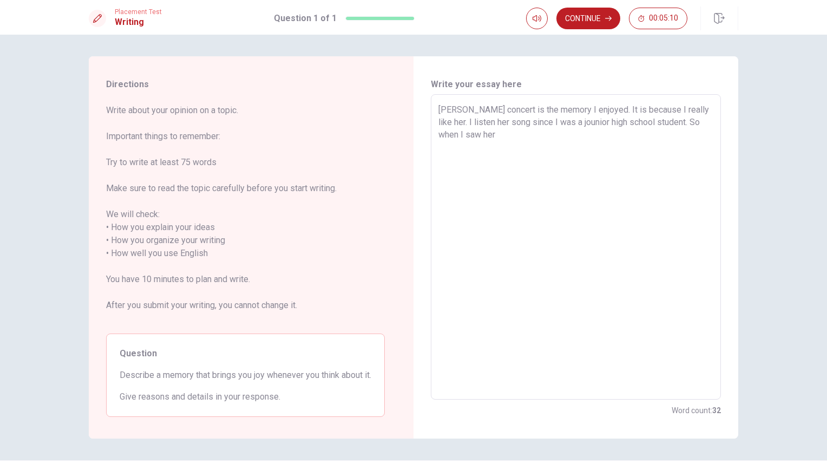
click at [575, 129] on textarea "[PERSON_NAME] concert is the memory I enjoyed. It is because I really like her.…" at bounding box center [575, 246] width 275 height 287
click at [478, 122] on textarea "[PERSON_NAME] concert is the memory I enjoyed. It is because I really like her.…" at bounding box center [575, 246] width 275 height 287
click at [714, 140] on div "[PERSON_NAME] concert is the memory I enjoyed. It is because I really like her.…" at bounding box center [576, 246] width 290 height 305
click at [703, 132] on textarea "[PERSON_NAME] concert is the memory I enjoyed. It is because I really like her.…" at bounding box center [575, 246] width 275 height 287
click at [486, 147] on textarea "[PERSON_NAME] concert is the memory I enjoyed. It is because I really like her.…" at bounding box center [575, 246] width 275 height 287
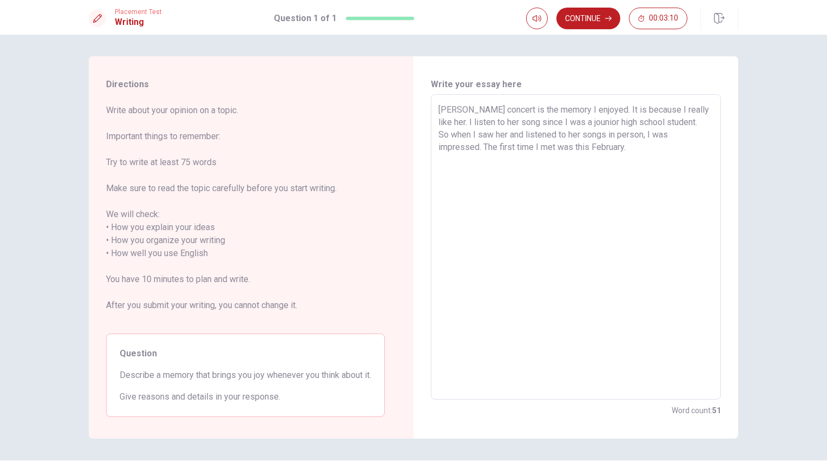
click at [606, 153] on textarea "[PERSON_NAME] concert is the memory I enjoyed. It is because I really like her.…" at bounding box center [575, 246] width 275 height 287
click at [581, 148] on textarea "[PERSON_NAME] concert is the memory I enjoyed. It is because I really like her.…" at bounding box center [575, 246] width 275 height 287
click at [615, 147] on textarea "[PERSON_NAME] concert is the memory I enjoyed. It is because I really like her.…" at bounding box center [575, 246] width 275 height 287
click at [655, 149] on textarea "[PERSON_NAME] concert is the memory I enjoyed. It is because I really like her.…" at bounding box center [575, 246] width 275 height 287
click at [498, 160] on textarea "[PERSON_NAME] concert is the memory I enjoyed. It is because I really like her.…" at bounding box center [575, 246] width 275 height 287
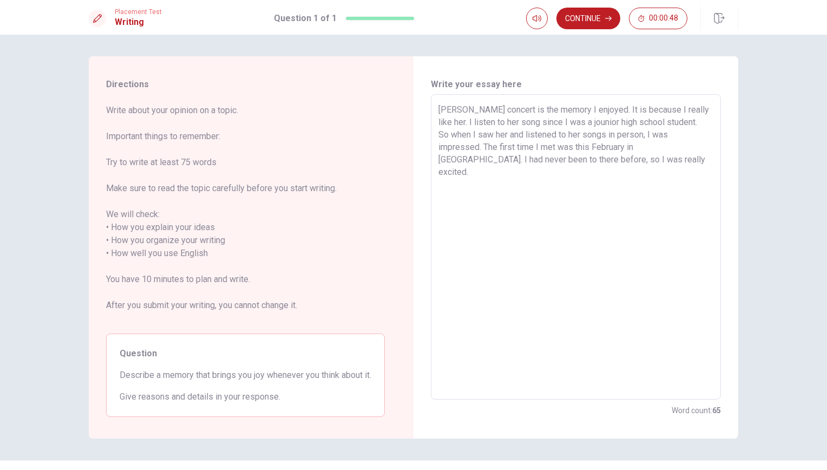
click at [588, 165] on textarea "[PERSON_NAME] concert is the memory I enjoyed. It is because I really like her.…" at bounding box center [575, 246] width 275 height 287
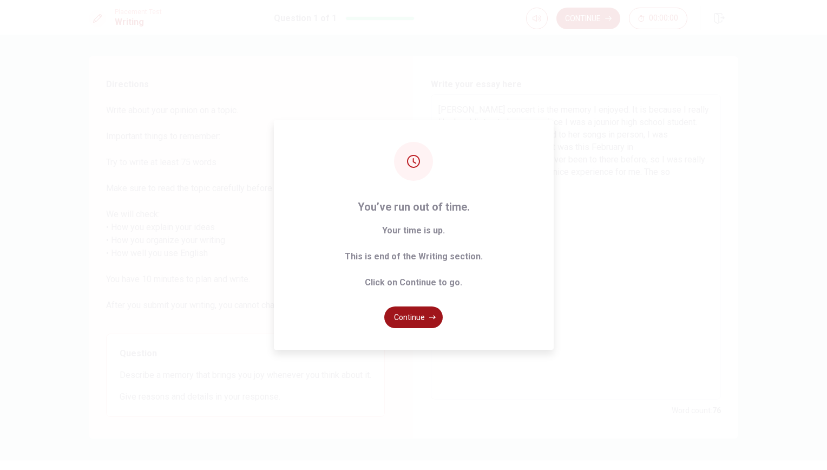
click at [421, 314] on button "Continue" at bounding box center [413, 317] width 58 height 22
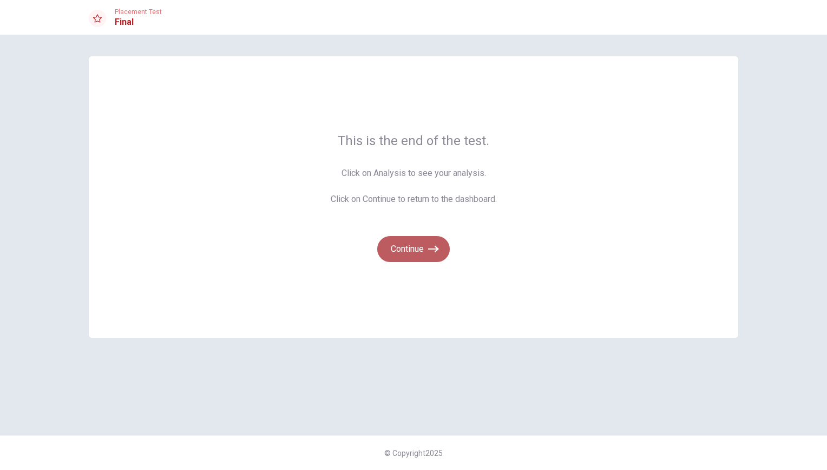
click at [424, 238] on button "Continue" at bounding box center [413, 249] width 73 height 26
